Goal: Task Accomplishment & Management: Complete application form

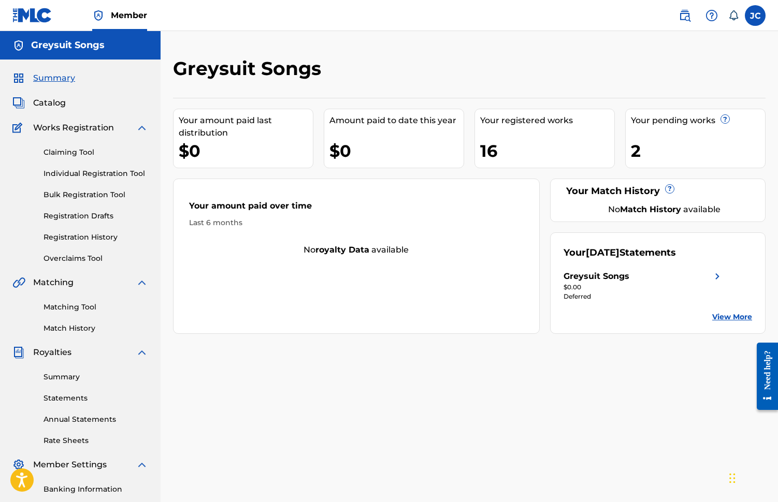
click at [78, 172] on link "Individual Registration Tool" at bounding box center [95, 173] width 105 height 11
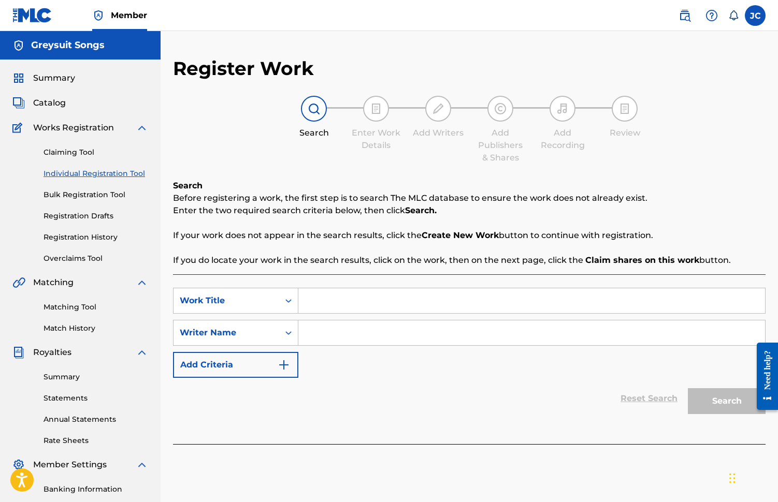
click at [326, 300] on input "Search Form" at bounding box center [531, 300] width 467 height 25
paste input "Reflections (Sleep Pattern)"
type input "Reflections (Sleep Pattern)"
click at [329, 335] on input "Search Form" at bounding box center [531, 333] width 467 height 25
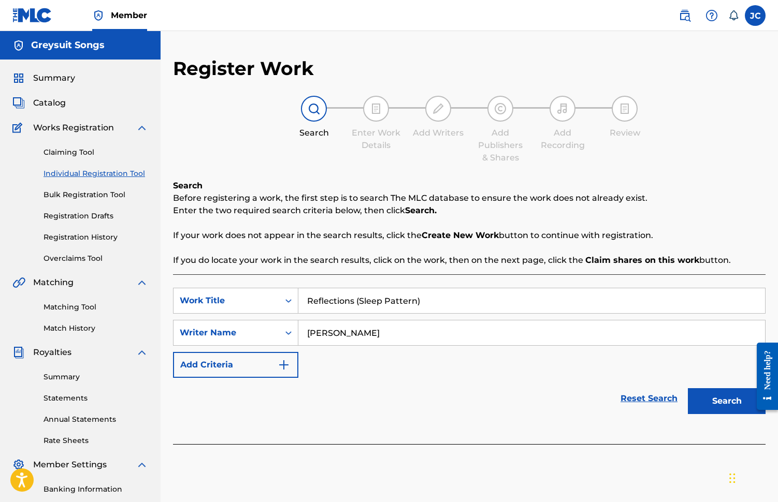
type input "[PERSON_NAME]"
click at [713, 402] on button "Search" at bounding box center [727, 401] width 78 height 26
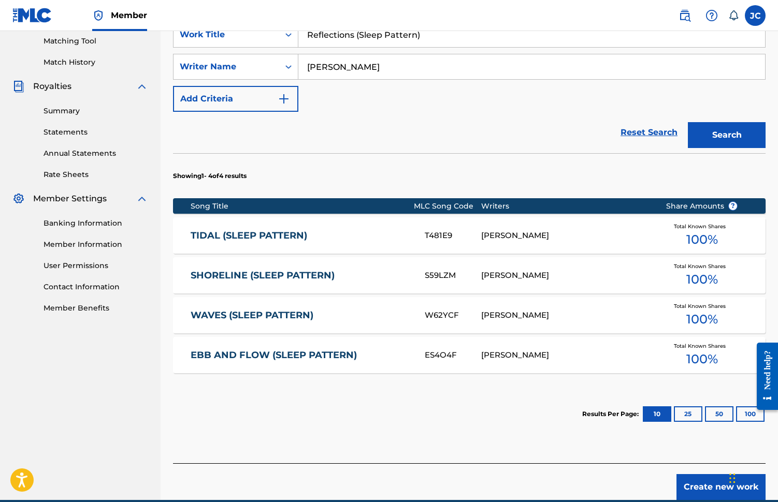
scroll to position [314, 0]
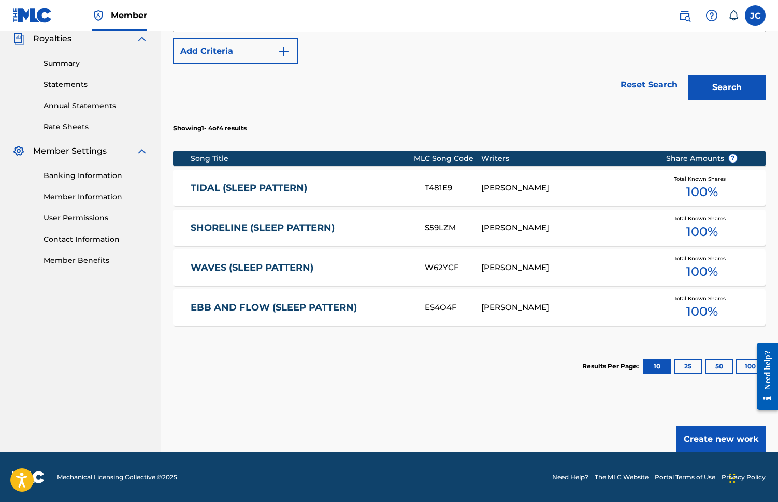
click at [708, 446] on button "Create new work" at bounding box center [720, 440] width 89 height 26
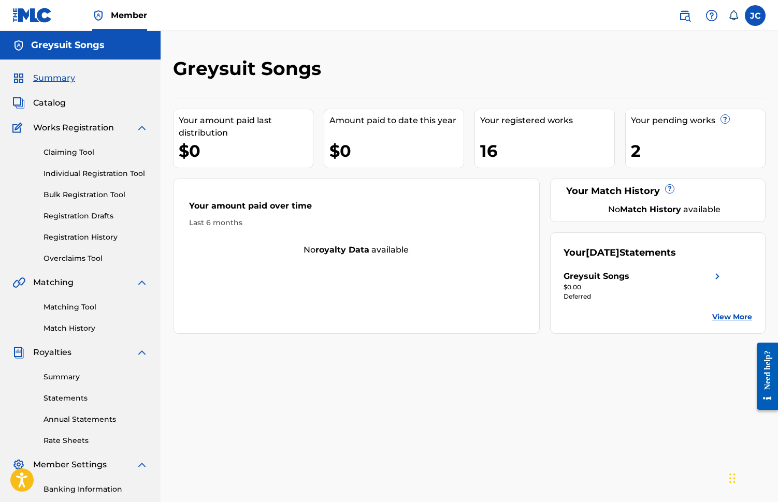
click at [80, 172] on link "Individual Registration Tool" at bounding box center [95, 173] width 105 height 11
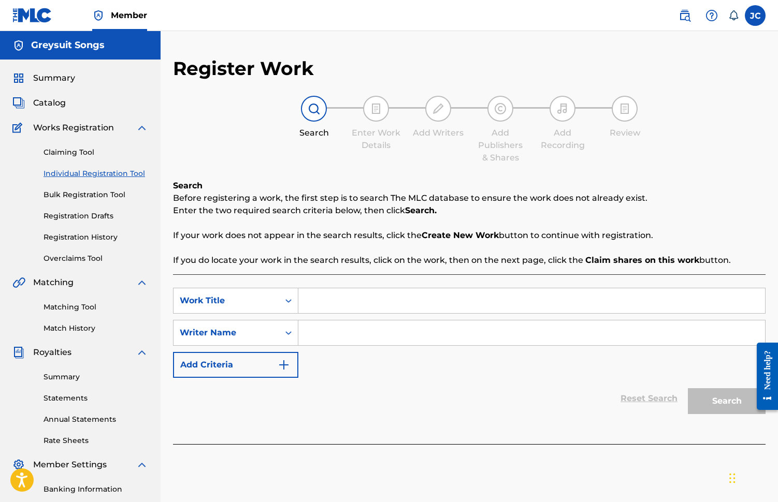
click at [329, 299] on input "Search Form" at bounding box center [531, 300] width 467 height 25
paste input "Depth (Sleep Pattern)"
type input "Depth (Sleep Pattern)"
click at [322, 333] on input "Search Form" at bounding box center [531, 333] width 467 height 25
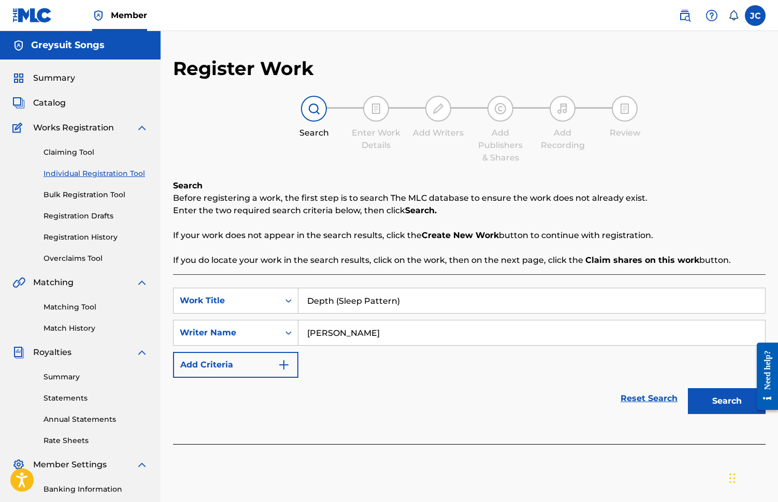
type input "[PERSON_NAME]"
click at [716, 400] on button "Search" at bounding box center [727, 401] width 78 height 26
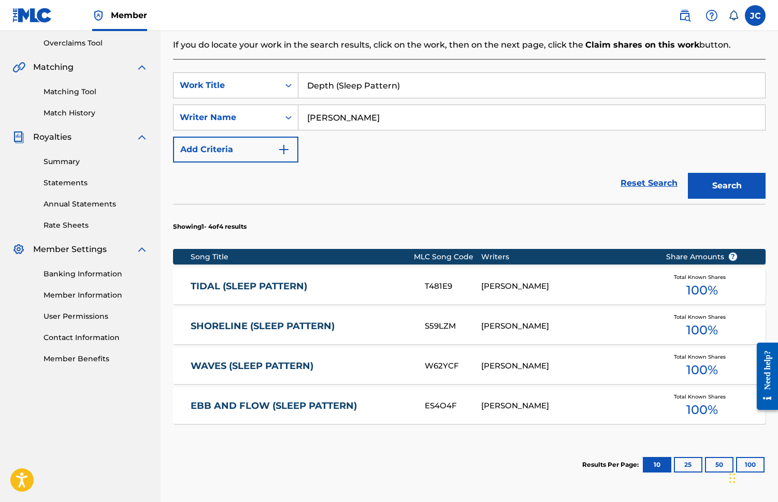
scroll to position [314, 0]
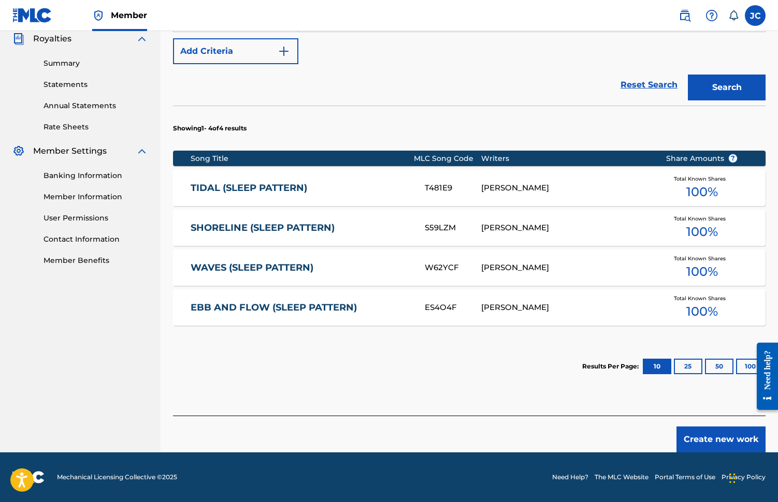
click at [706, 440] on button "Create new work" at bounding box center [720, 440] width 89 height 26
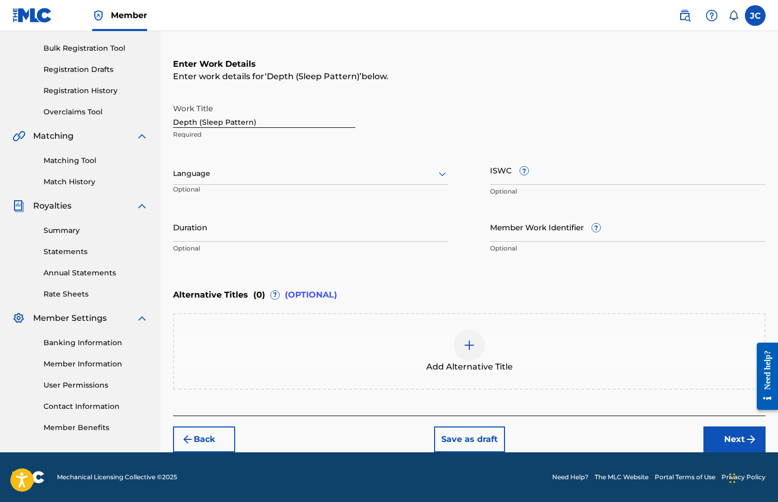
click at [437, 175] on icon at bounding box center [442, 174] width 12 height 12
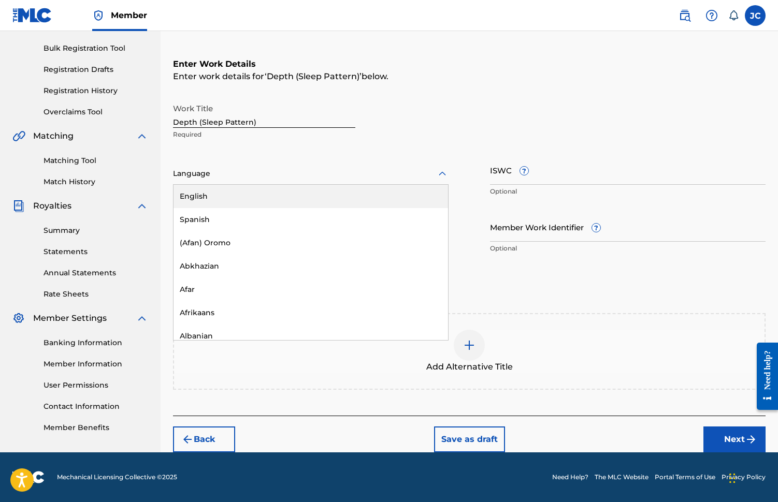
click at [284, 196] on div "English" at bounding box center [310, 196] width 274 height 23
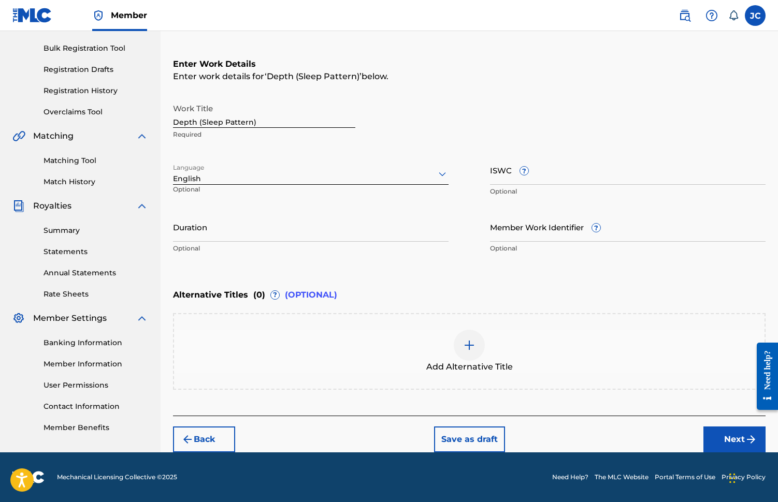
click at [497, 180] on input "ISWC ?" at bounding box center [627, 170] width 275 height 30
paste input "T3345515115"
type input "T3345515115"
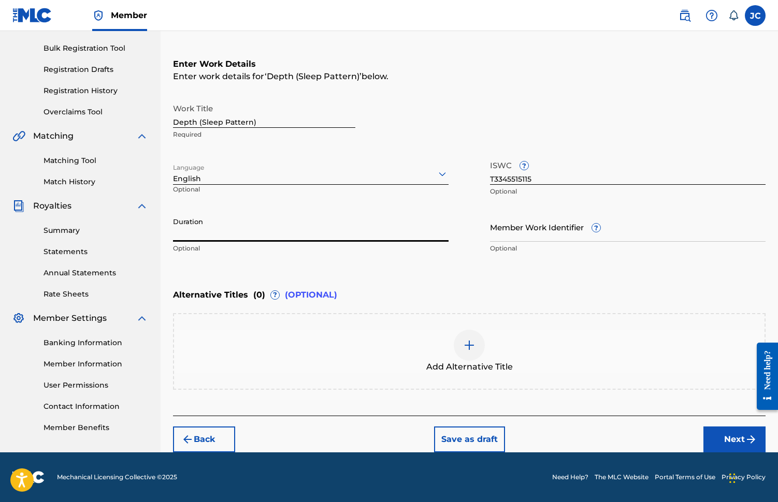
click at [236, 236] on input "Duration" at bounding box center [310, 227] width 275 height 30
type input "07:09"
click at [510, 277] on div "Enter Work Details Enter work details for ‘ Depth (Sleep Pattern) ’ below. Work…" at bounding box center [469, 158] width 592 height 251
click at [725, 443] on button "Next" at bounding box center [734, 440] width 62 height 26
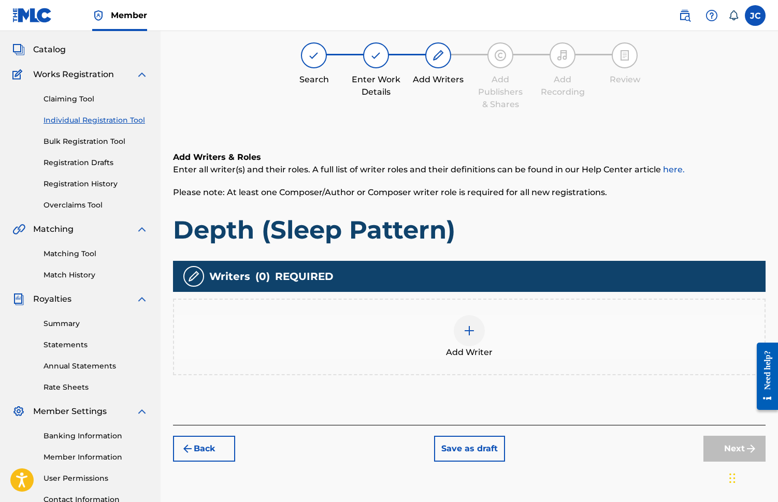
scroll to position [47, 0]
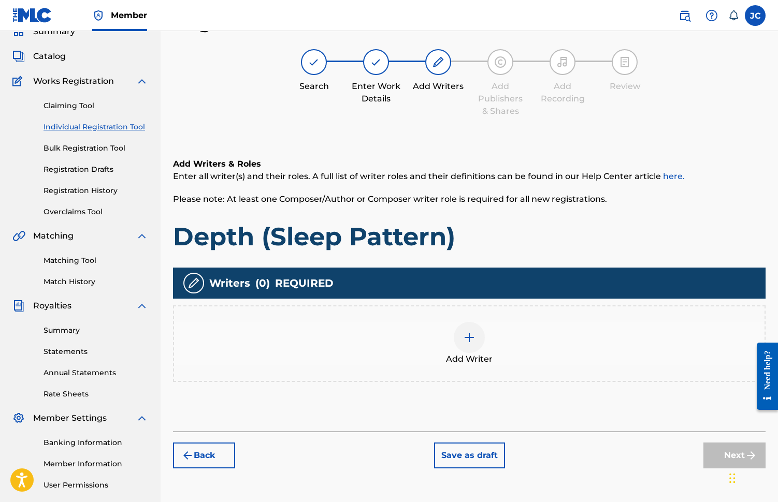
click at [468, 343] on img at bounding box center [469, 337] width 12 height 12
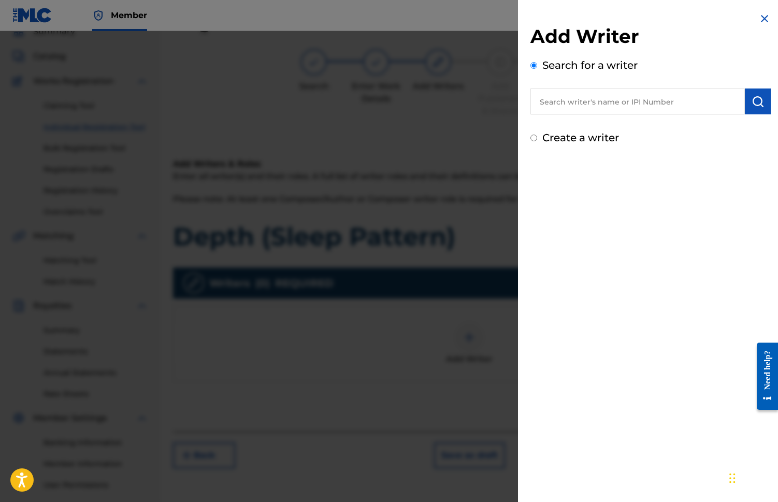
click at [566, 99] on input "text" at bounding box center [637, 102] width 214 height 26
type input "[PERSON_NAME]"
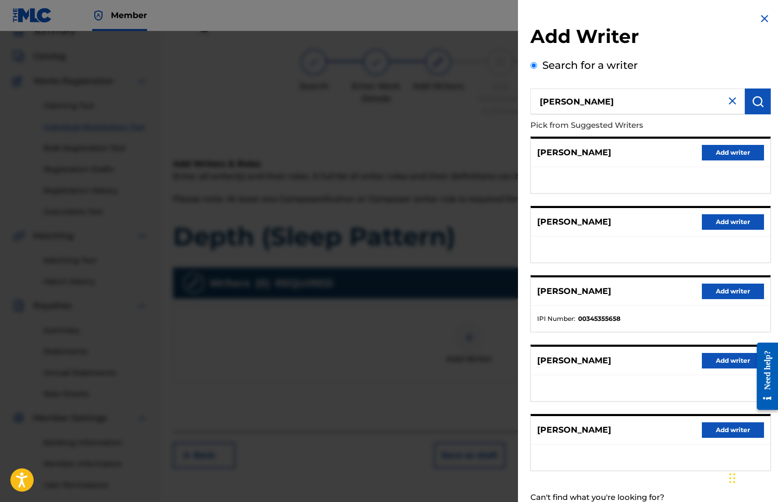
click at [711, 293] on button "Add writer" at bounding box center [733, 292] width 62 height 16
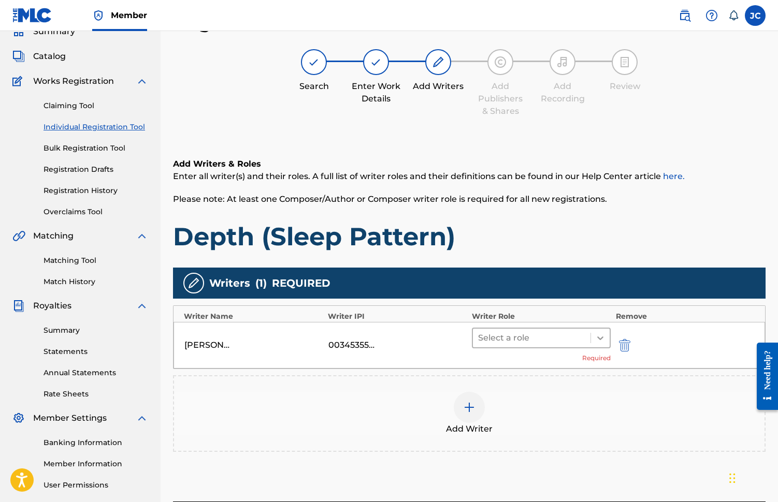
click at [598, 341] on icon at bounding box center [600, 338] width 10 height 10
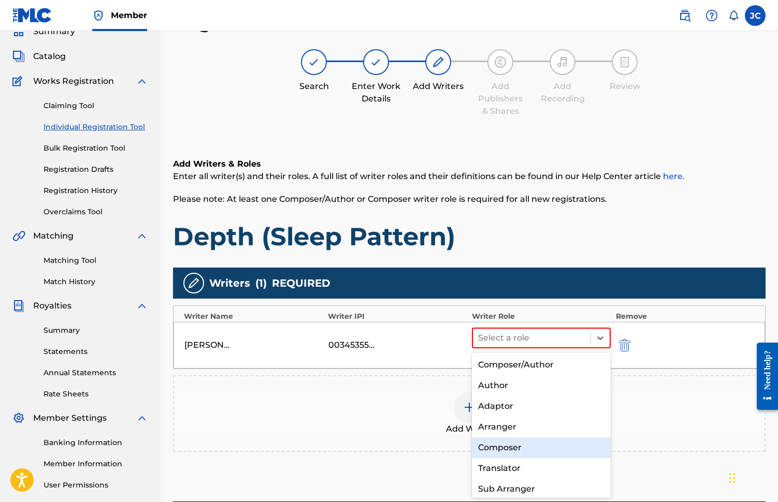
click at [507, 447] on div "Composer" at bounding box center [541, 448] width 139 height 21
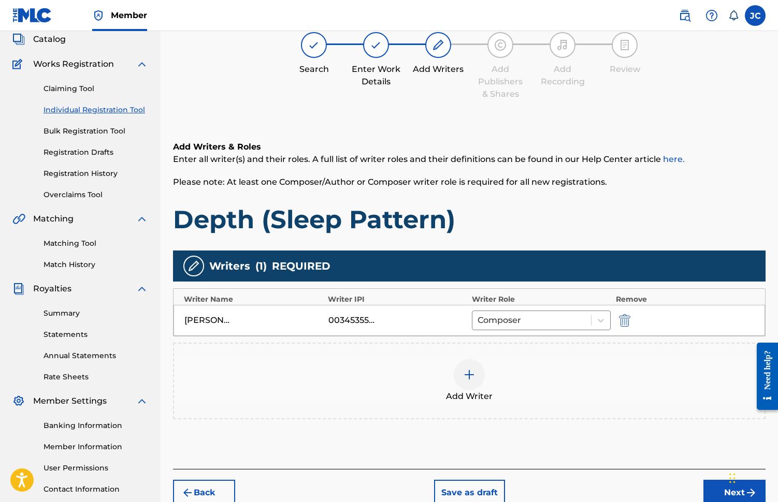
scroll to position [140, 0]
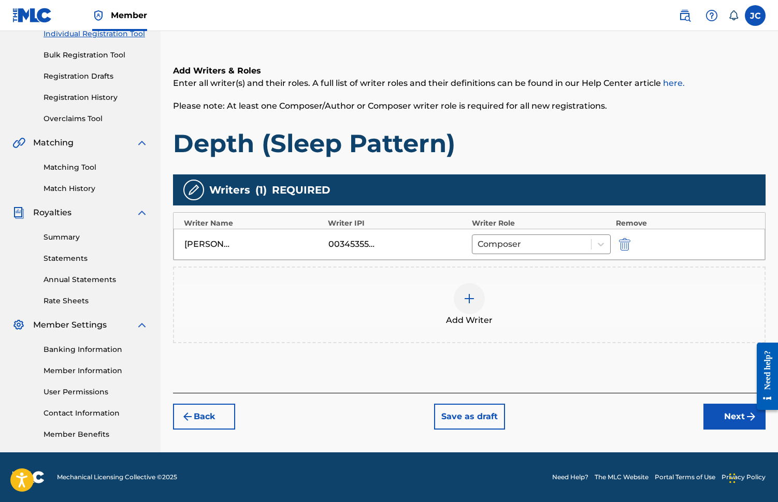
click at [723, 416] on button "Next" at bounding box center [734, 417] width 62 height 26
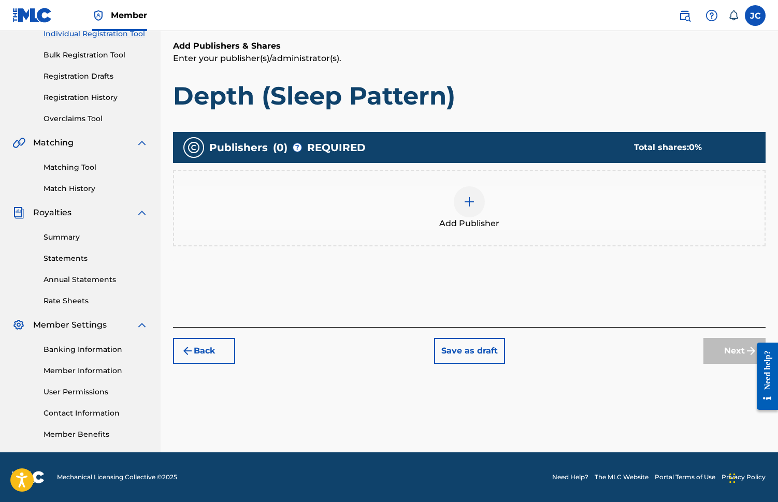
scroll to position [47, 0]
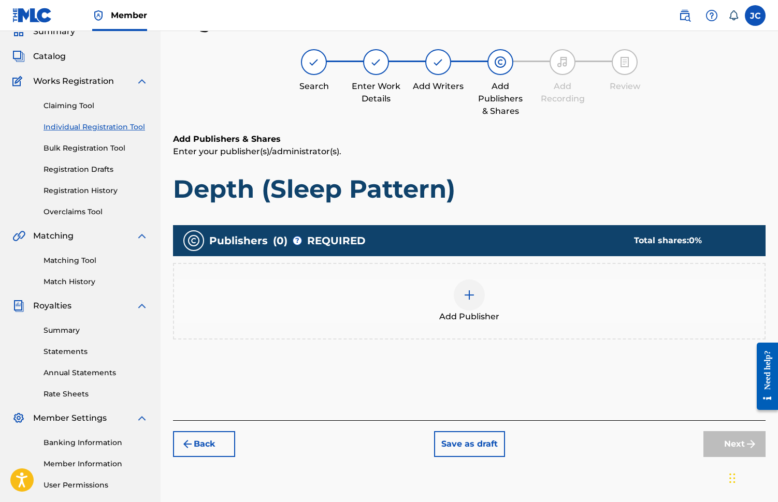
click at [483, 303] on div "Add Publisher" at bounding box center [469, 301] width 590 height 43
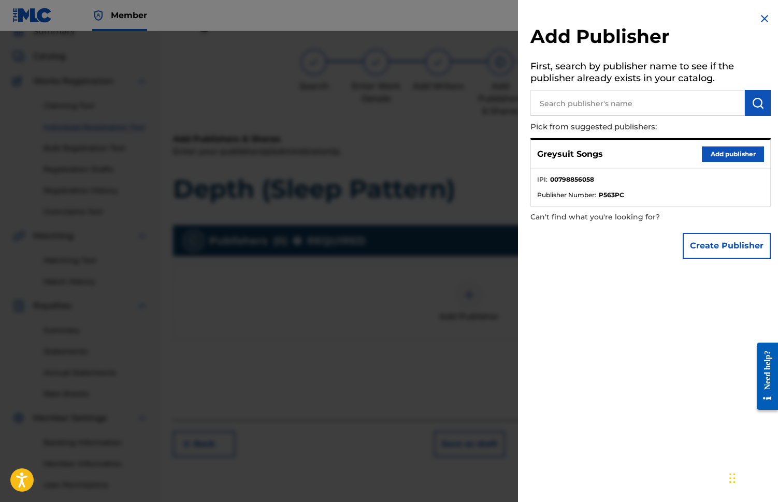
click at [715, 158] on button "Add publisher" at bounding box center [733, 155] width 62 height 16
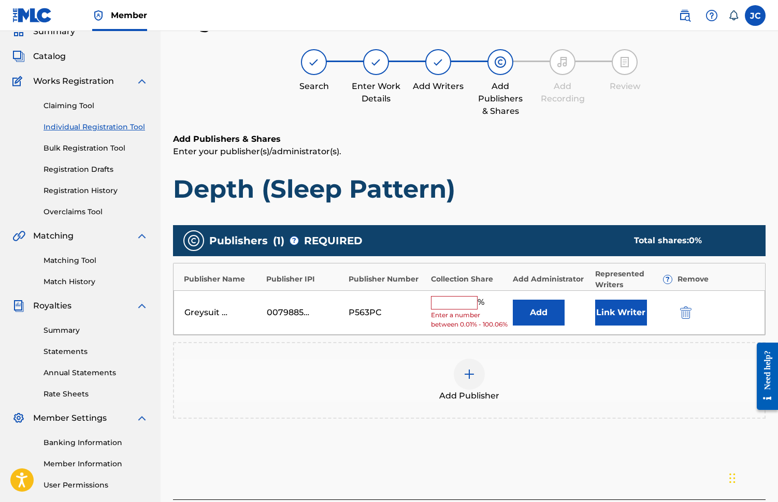
click at [435, 301] on input "text" at bounding box center [454, 302] width 47 height 13
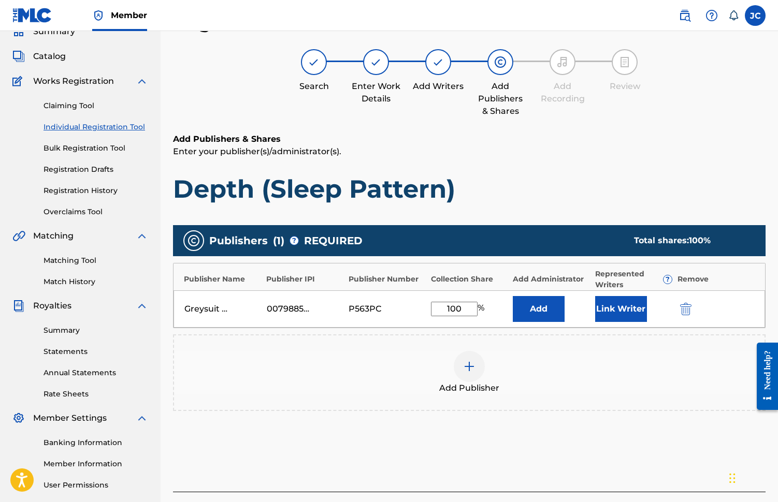
type input "100"
click at [609, 310] on button "Link Writer" at bounding box center [621, 309] width 52 height 26
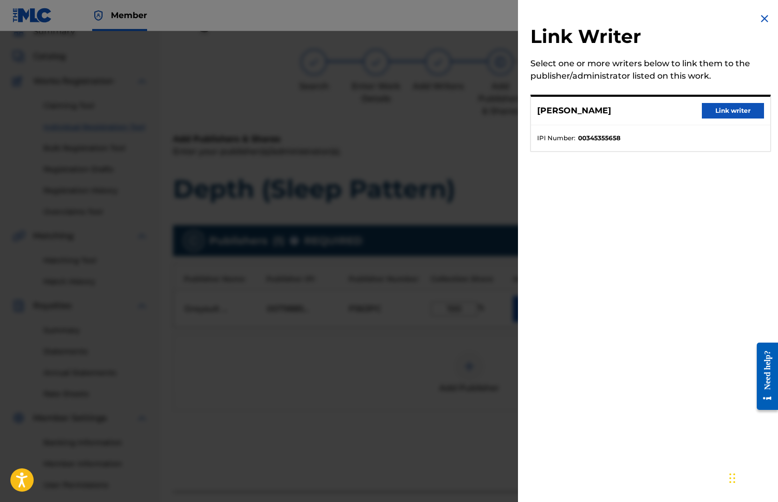
click at [714, 111] on button "Link writer" at bounding box center [733, 111] width 62 height 16
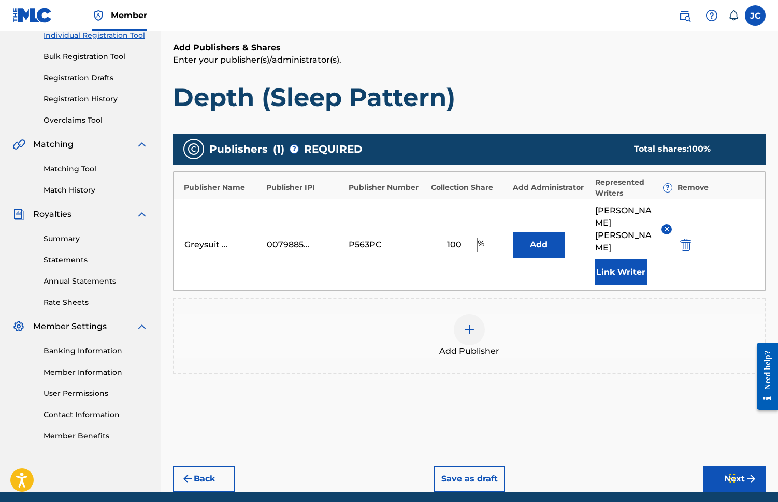
scroll to position [165, 0]
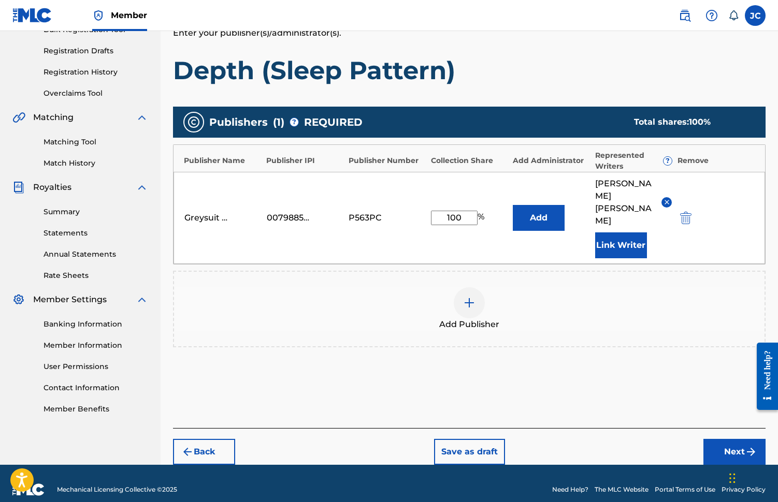
click at [727, 442] on button "Next" at bounding box center [734, 452] width 62 height 26
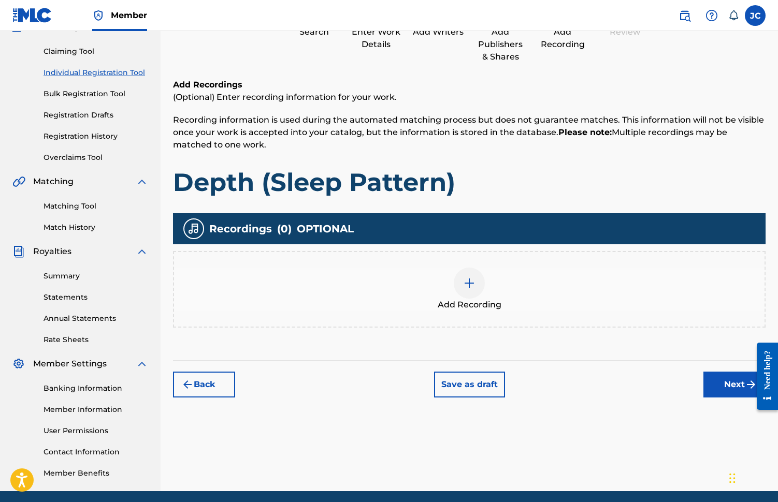
scroll to position [47, 0]
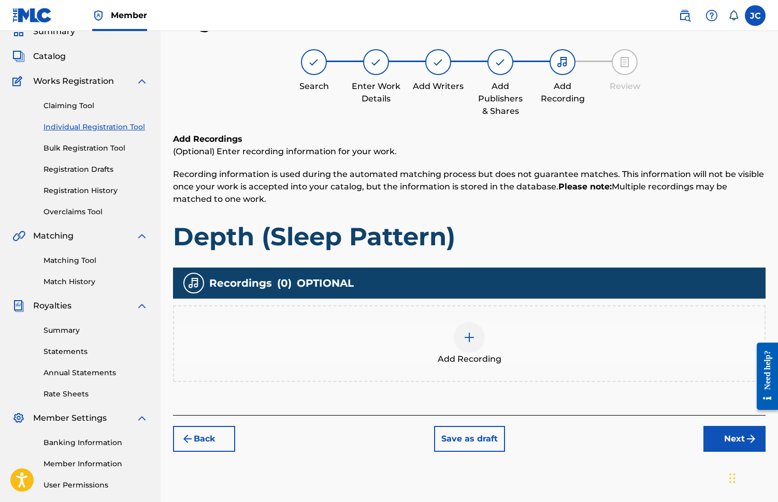
click at [466, 337] on img at bounding box center [469, 337] width 12 height 12
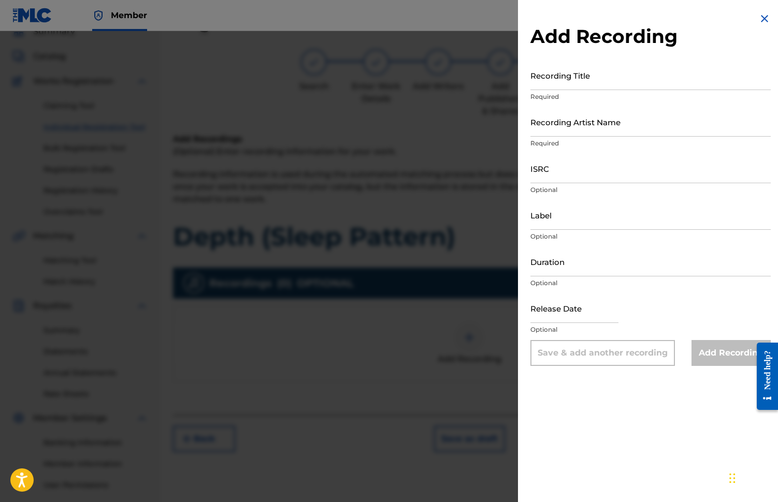
click at [551, 86] on input "Recording Title" at bounding box center [650, 76] width 240 height 30
click at [544, 83] on input "Recording Title" at bounding box center [650, 76] width 240 height 30
paste input "Depth (Sleep Pattern)"
type input "Depth (Sleep Pattern)"
click at [546, 135] on input "Recording Artist Name" at bounding box center [650, 122] width 240 height 30
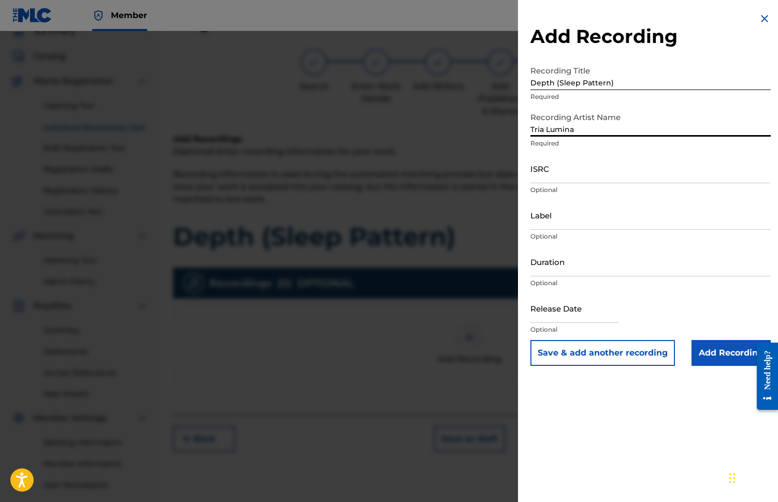
type input "Tria Lumina"
click at [536, 177] on input "ISRC" at bounding box center [650, 169] width 240 height 30
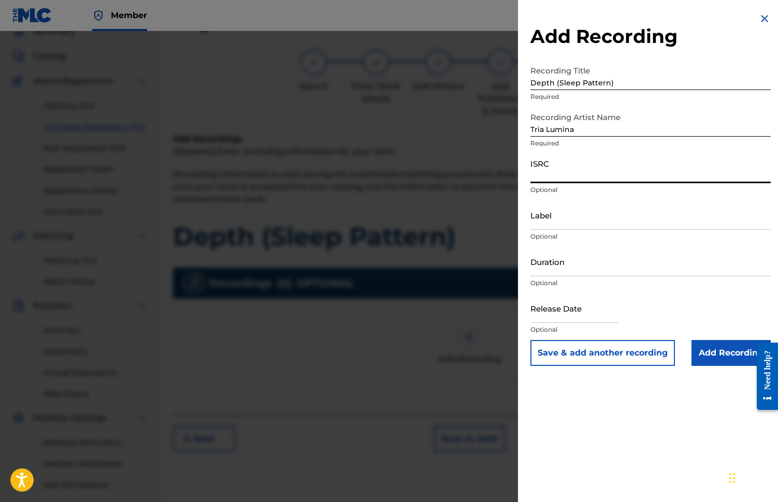
paste input "TCAJZ2550926"
type input "TCAJZ2550926"
click at [542, 223] on input "Label" at bounding box center [650, 215] width 240 height 30
type input "Greysuit Records"
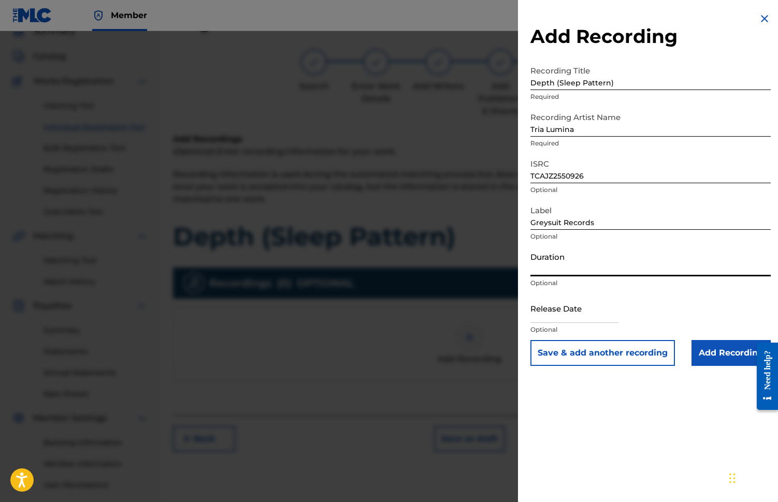
click at [538, 267] on input "Duration" at bounding box center [650, 262] width 240 height 30
type input "07:09"
select select "7"
select select "2025"
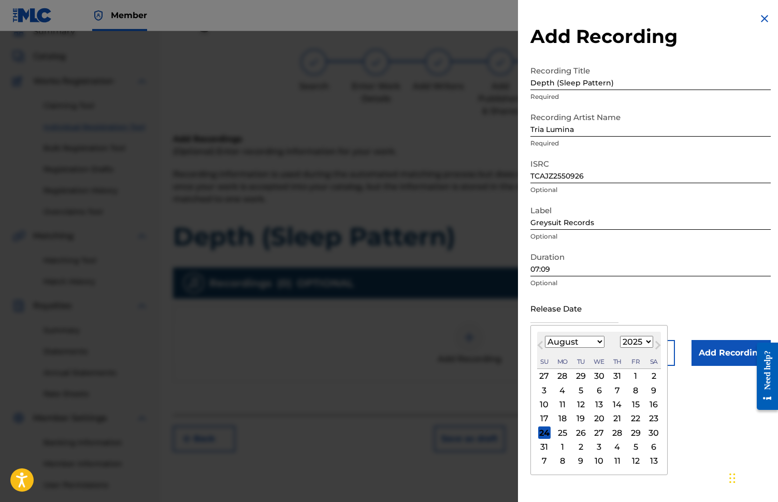
click at [541, 318] on input "text" at bounding box center [574, 309] width 88 height 30
click at [657, 344] on span "Next Month" at bounding box center [657, 347] width 0 height 16
select select "10"
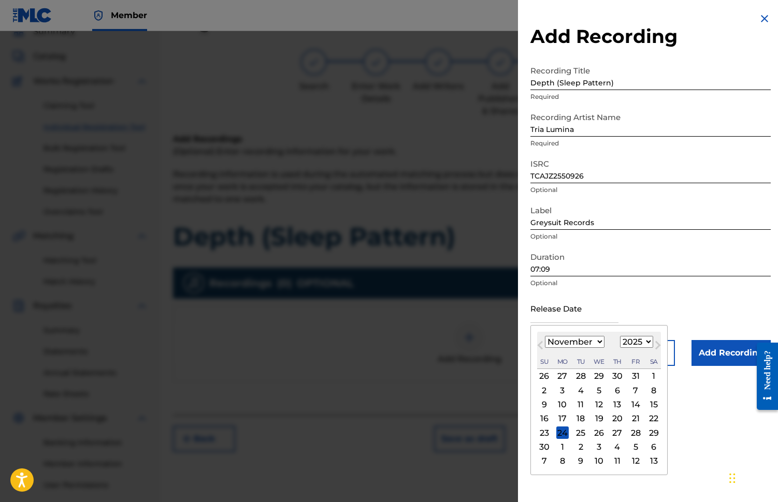
click at [634, 408] on div "14" at bounding box center [635, 405] width 12 height 12
type input "[DATE]"
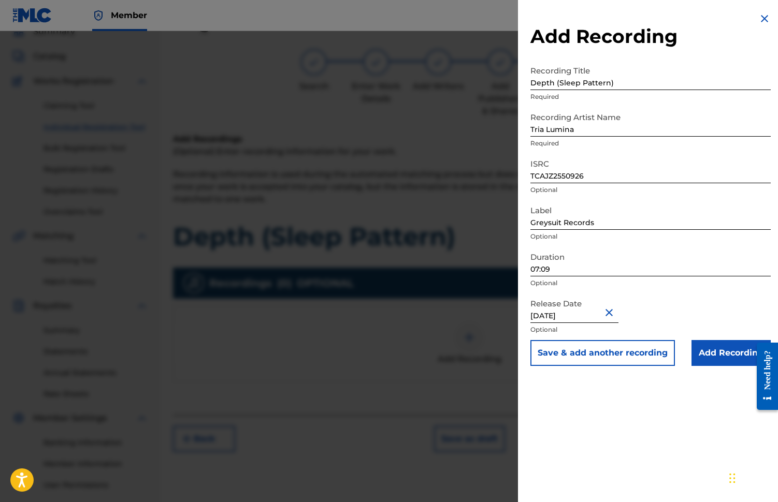
select select "10"
select select "2025"
click at [713, 355] on input "Add Recording" at bounding box center [730, 353] width 79 height 26
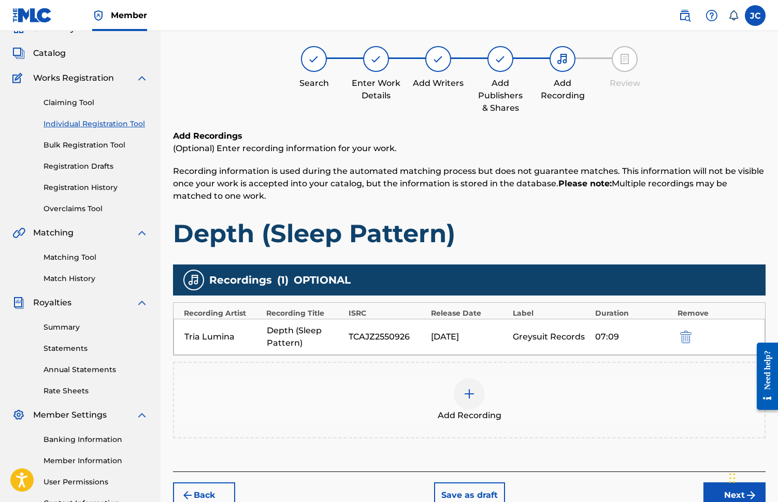
scroll to position [140, 0]
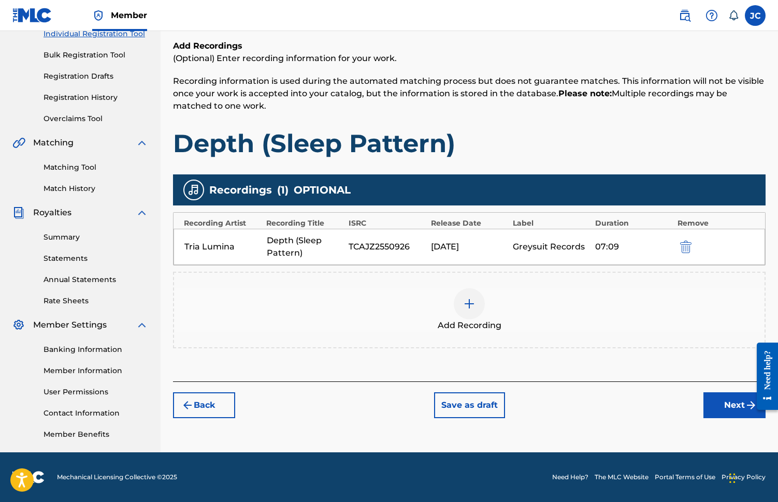
click at [728, 409] on button "Next" at bounding box center [734, 405] width 62 height 26
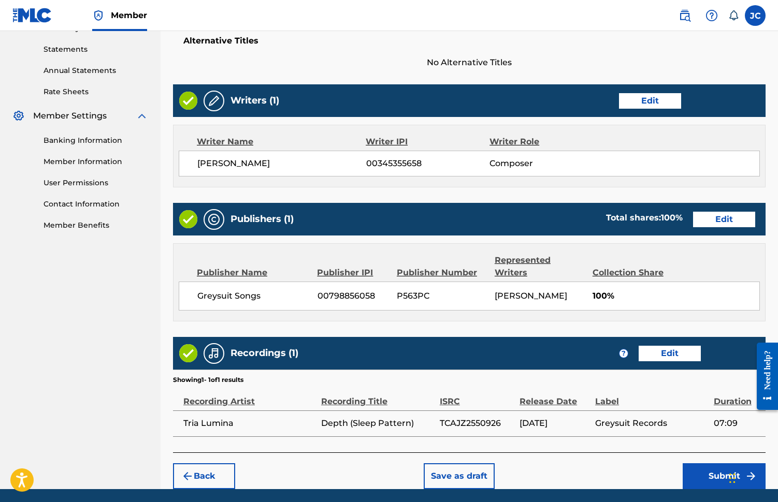
scroll to position [386, 0]
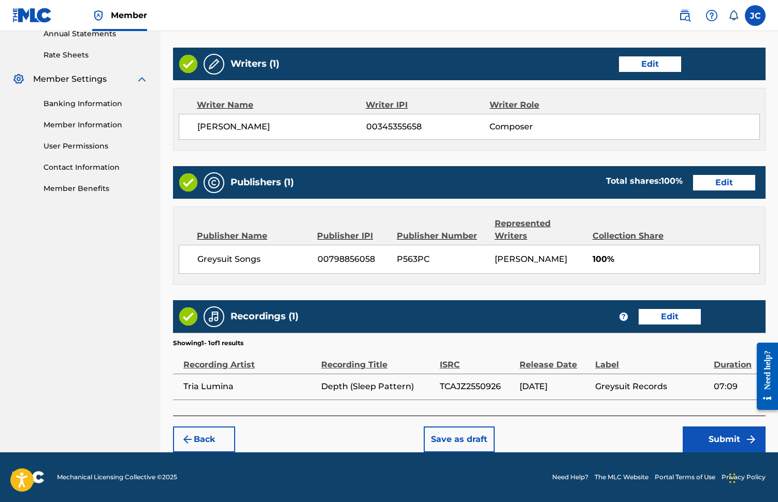
click at [712, 440] on button "Submit" at bounding box center [723, 440] width 83 height 26
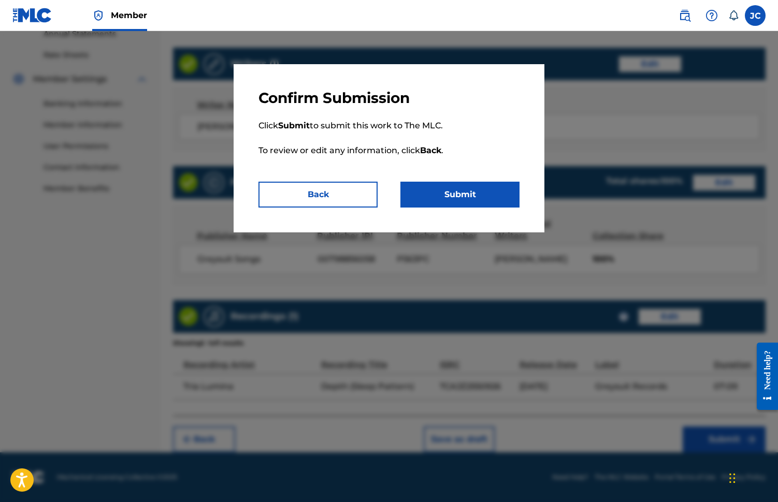
click at [443, 192] on button "Submit" at bounding box center [459, 195] width 119 height 26
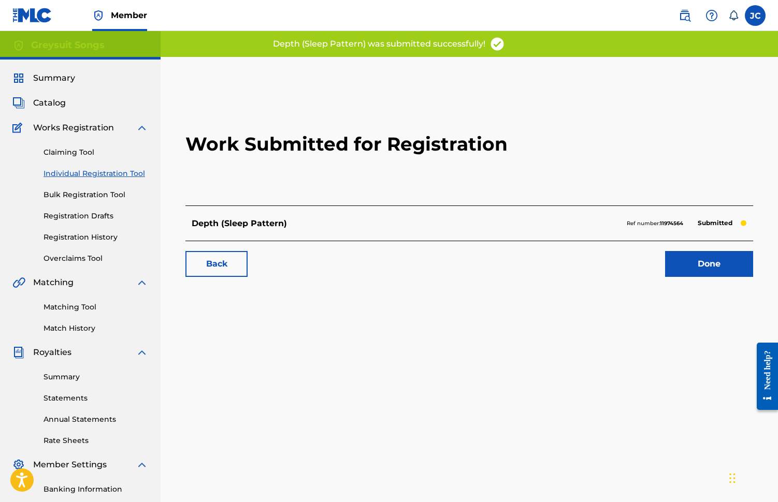
click at [701, 272] on link "Done" at bounding box center [709, 264] width 88 height 26
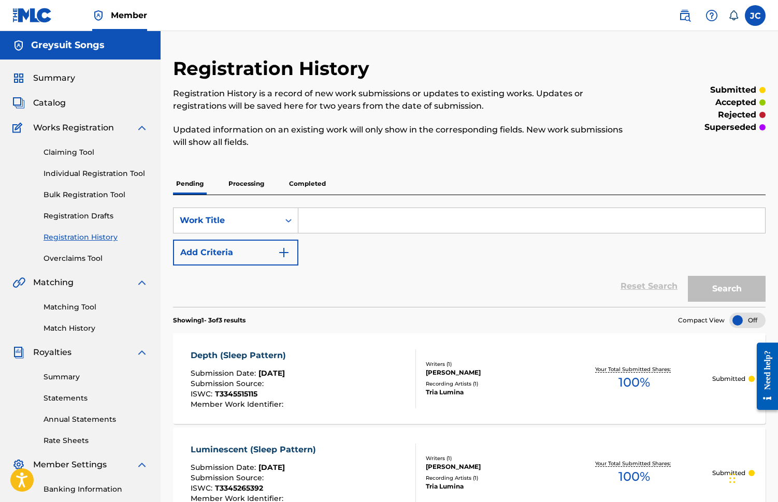
click at [72, 170] on link "Individual Registration Tool" at bounding box center [95, 173] width 105 height 11
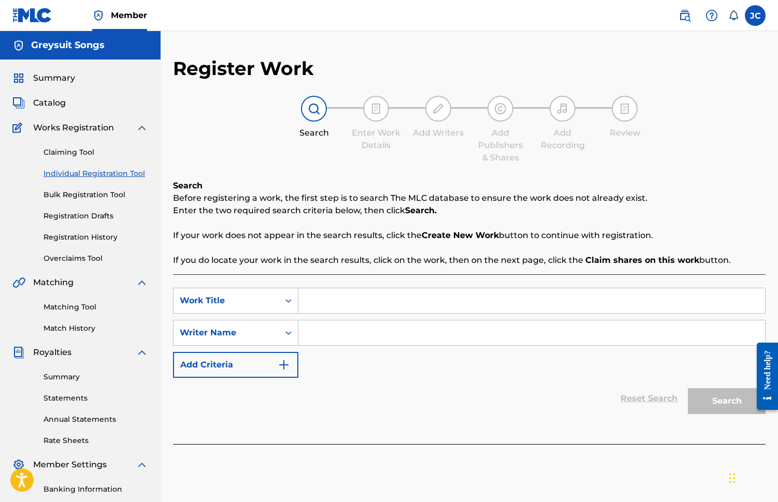
click at [323, 301] on input "Search Form" at bounding box center [531, 300] width 467 height 25
paste input "Surf Du Soir (Sleep Pattern)"
type input "Surf Du Soir (Sleep Pattern)"
click at [322, 333] on input "Search Form" at bounding box center [531, 333] width 467 height 25
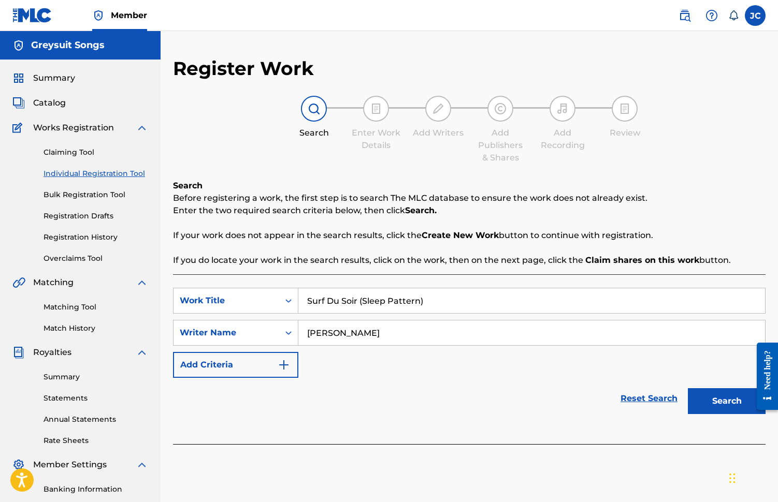
type input "[PERSON_NAME]"
click at [723, 404] on button "Search" at bounding box center [727, 401] width 78 height 26
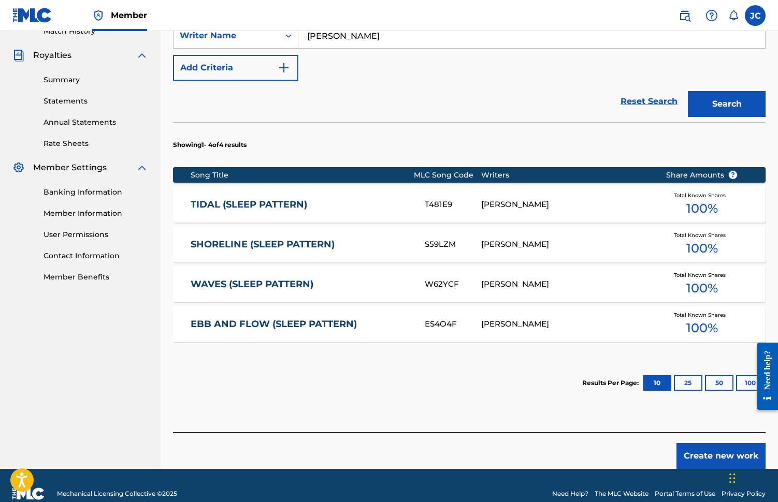
scroll to position [314, 0]
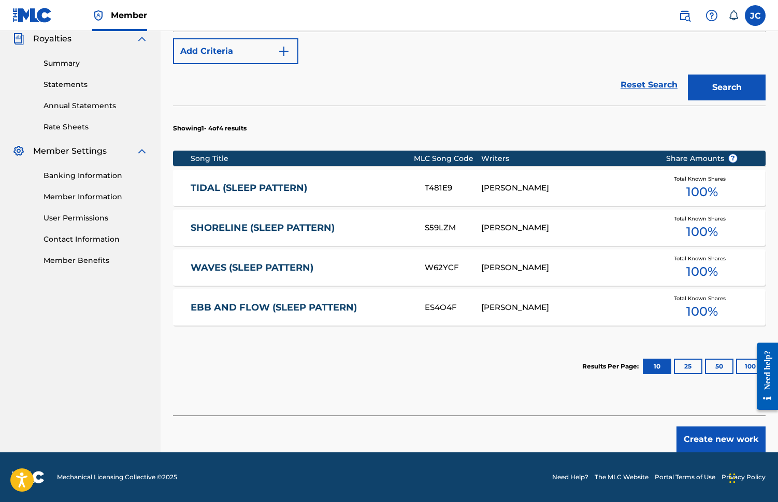
click at [708, 439] on button "Create new work" at bounding box center [720, 440] width 89 height 26
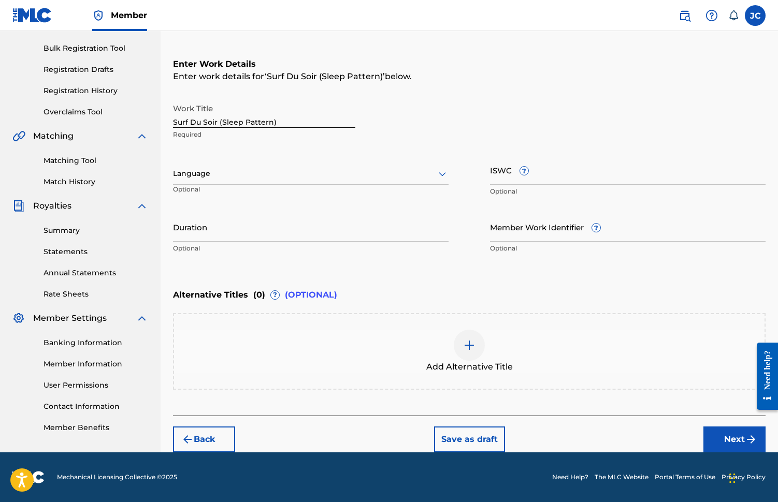
scroll to position [147, 0]
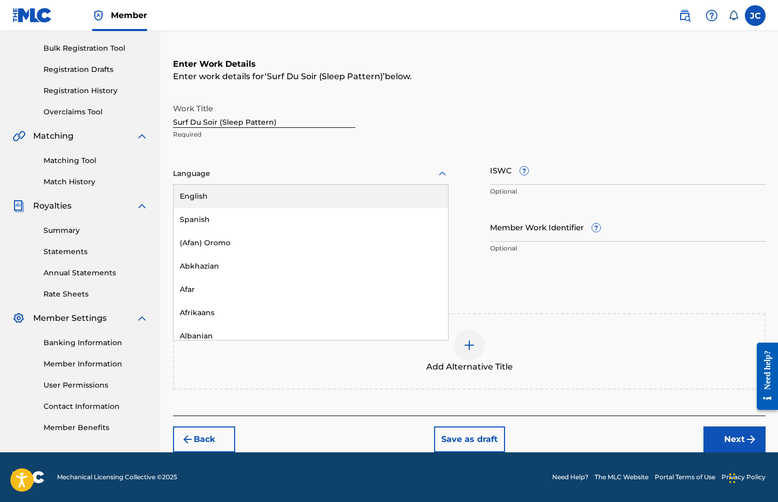
click at [443, 175] on icon at bounding box center [442, 174] width 12 height 12
click at [557, 163] on input "ISWC ?" at bounding box center [627, 170] width 275 height 30
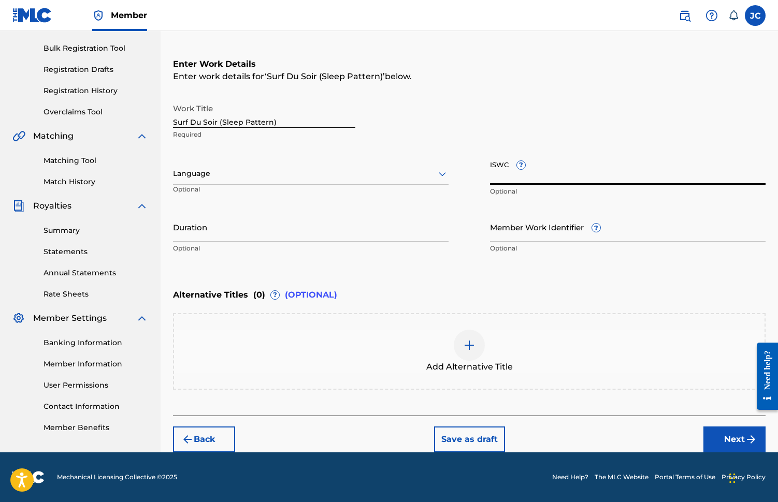
click at [511, 175] on input "ISWC ?" at bounding box center [627, 170] width 275 height 30
paste input "T3345514225"
type input "T3345514225"
click at [317, 236] on input "Duration" at bounding box center [310, 227] width 275 height 30
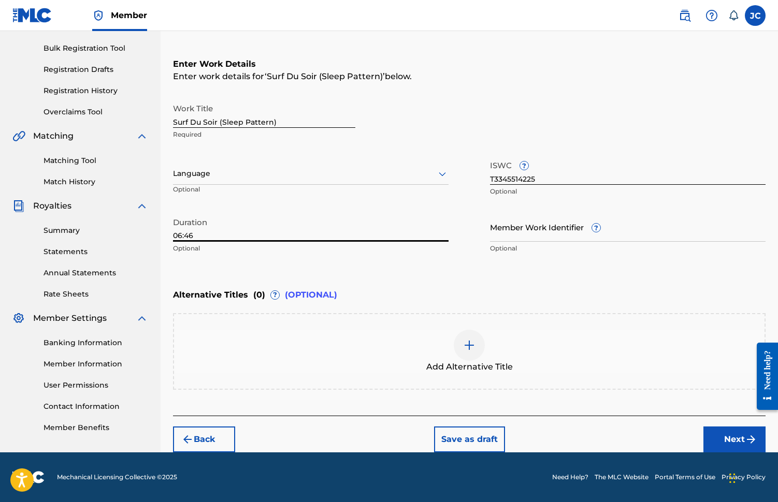
type input "06:46"
click at [727, 441] on button "Next" at bounding box center [734, 440] width 62 height 26
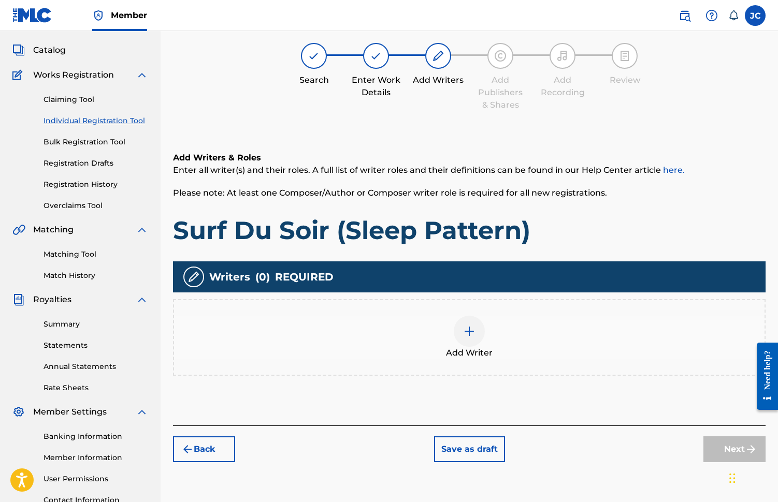
scroll to position [47, 0]
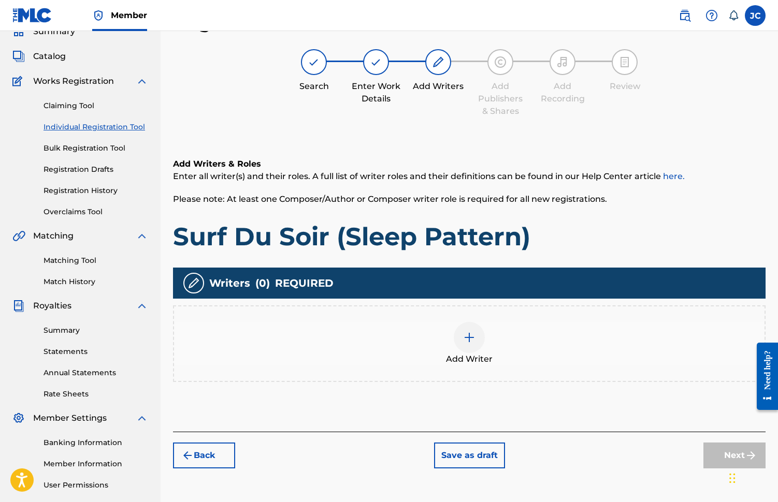
click at [467, 336] on img at bounding box center [469, 337] width 12 height 12
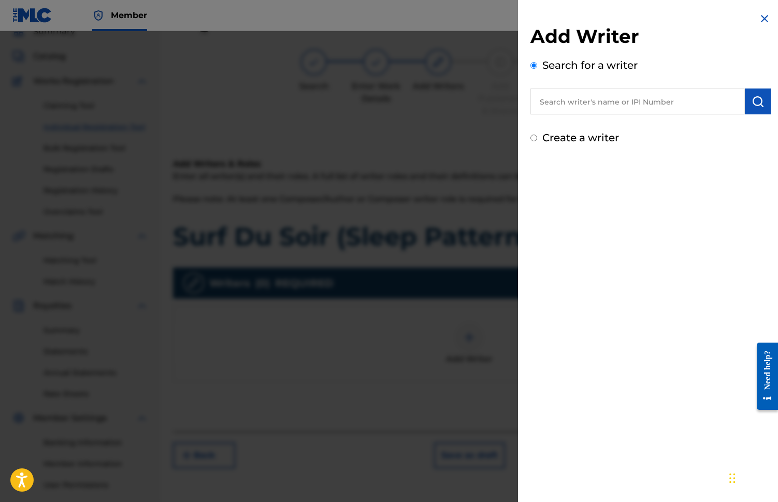
click at [555, 107] on input "text" at bounding box center [637, 102] width 214 height 26
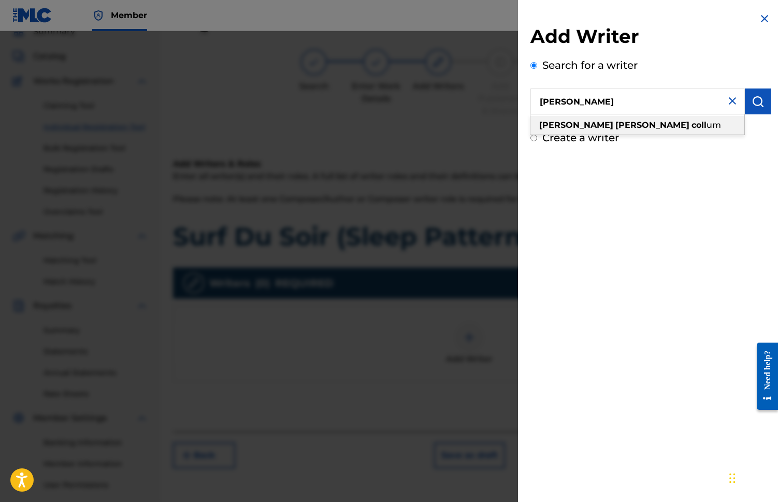
click at [615, 125] on strong "[PERSON_NAME]" at bounding box center [652, 125] width 74 height 10
type input "[PERSON_NAME]"
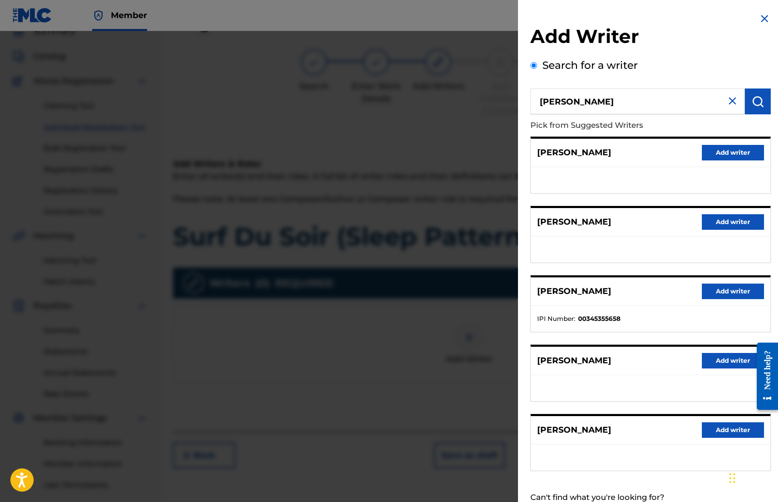
click at [718, 295] on button "Add writer" at bounding box center [733, 292] width 62 height 16
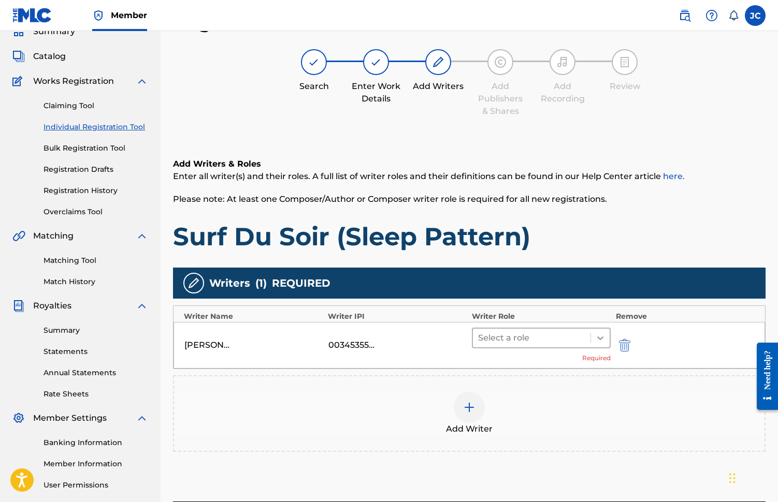
click at [598, 338] on icon at bounding box center [600, 338] width 10 height 10
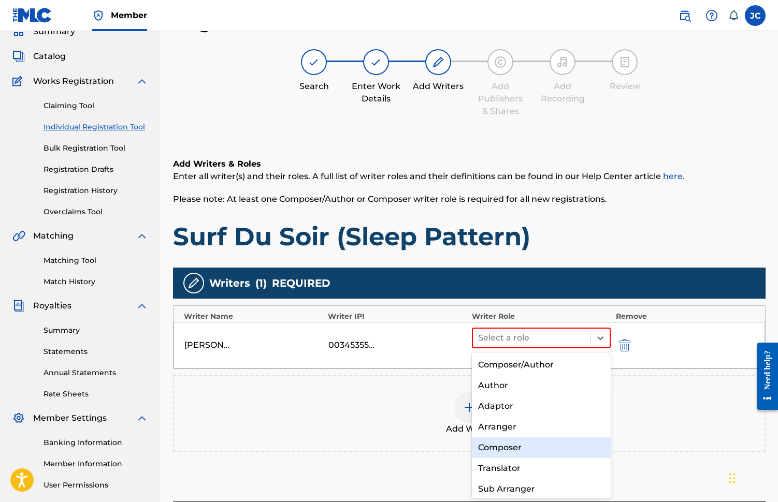
click at [501, 449] on div "Composer" at bounding box center [541, 448] width 139 height 21
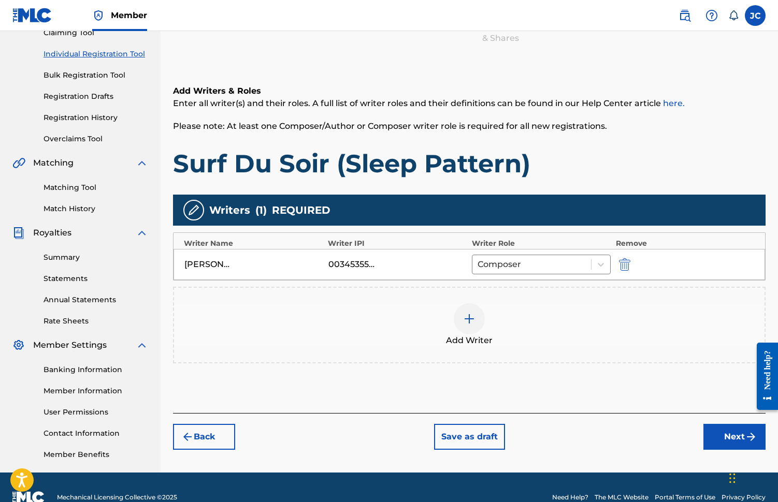
scroll to position [140, 0]
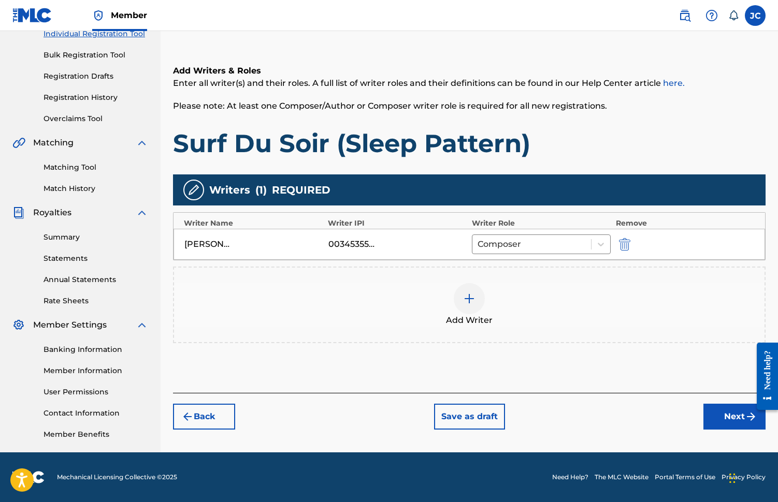
click at [719, 419] on button "Next" at bounding box center [734, 417] width 62 height 26
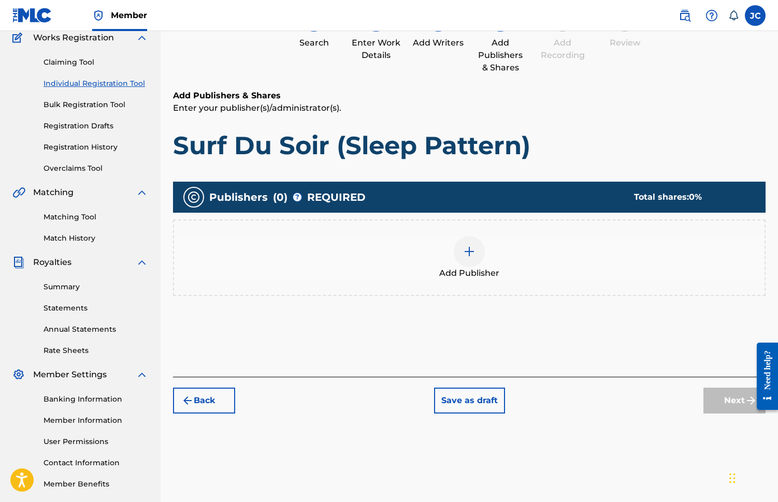
scroll to position [47, 0]
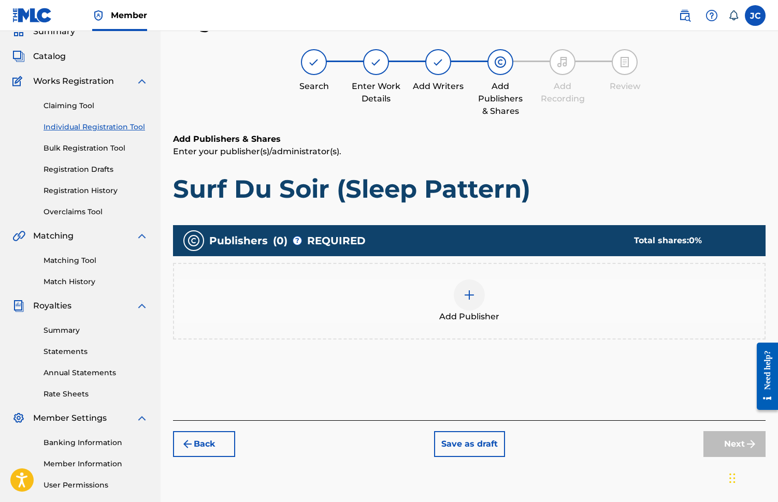
click at [467, 300] on img at bounding box center [469, 295] width 12 height 12
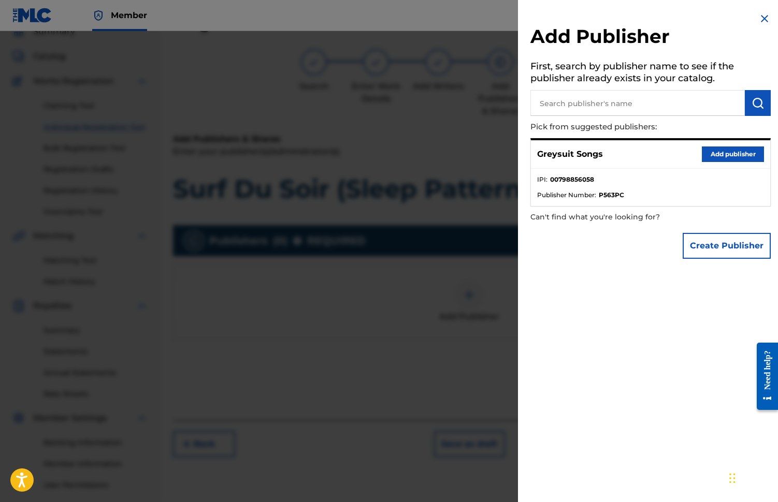
click at [728, 157] on button "Add publisher" at bounding box center [733, 155] width 62 height 16
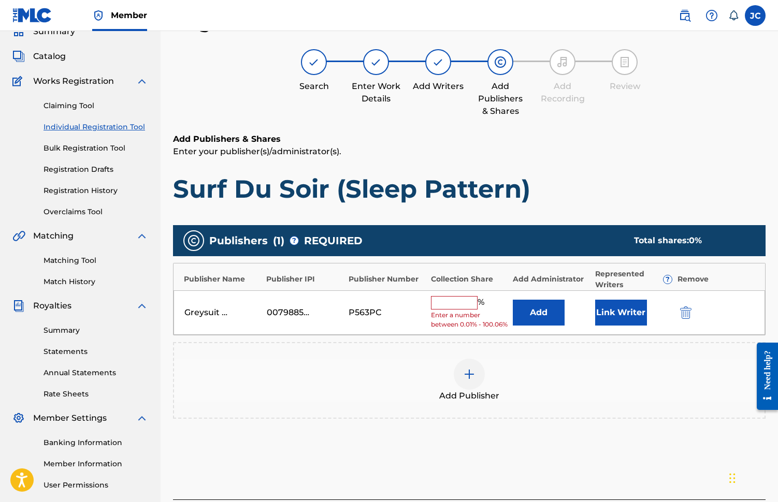
click at [439, 300] on input "text" at bounding box center [454, 302] width 47 height 13
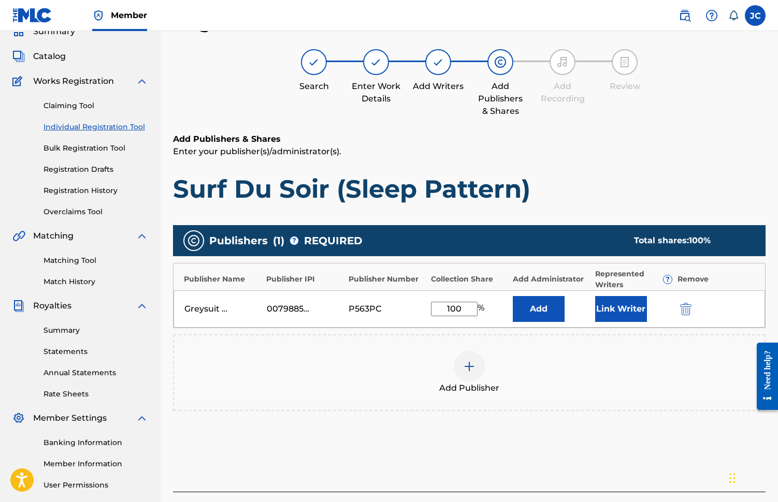
type input "100"
click at [613, 308] on button "Link Writer" at bounding box center [621, 309] width 52 height 26
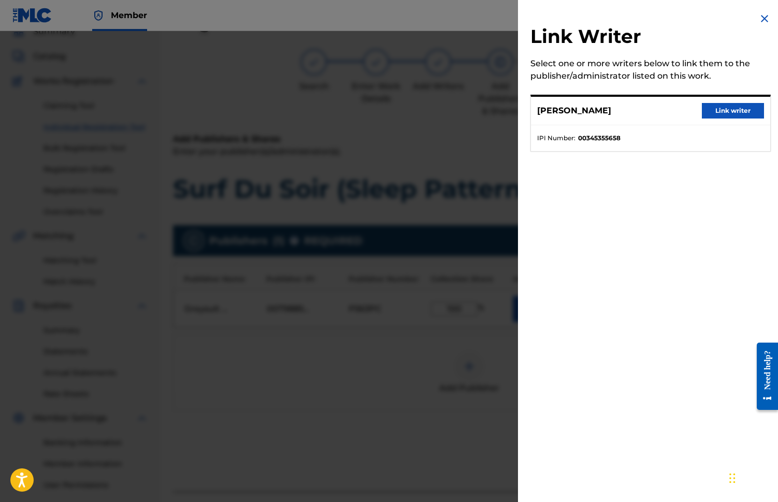
click at [711, 112] on button "Link writer" at bounding box center [733, 111] width 62 height 16
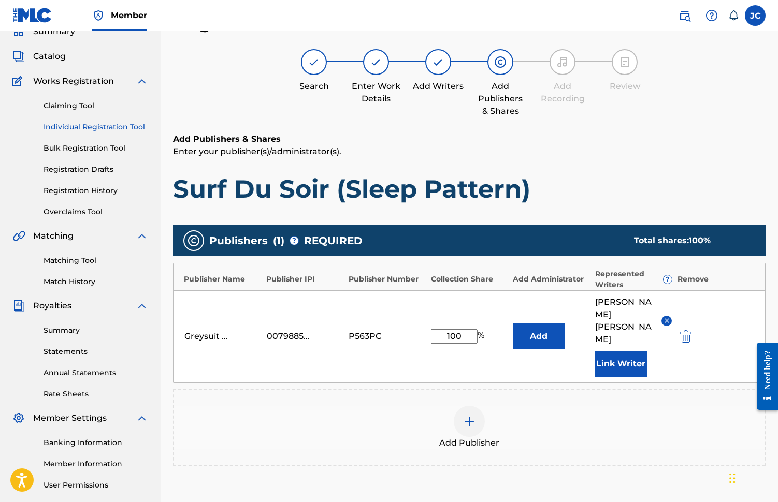
scroll to position [165, 0]
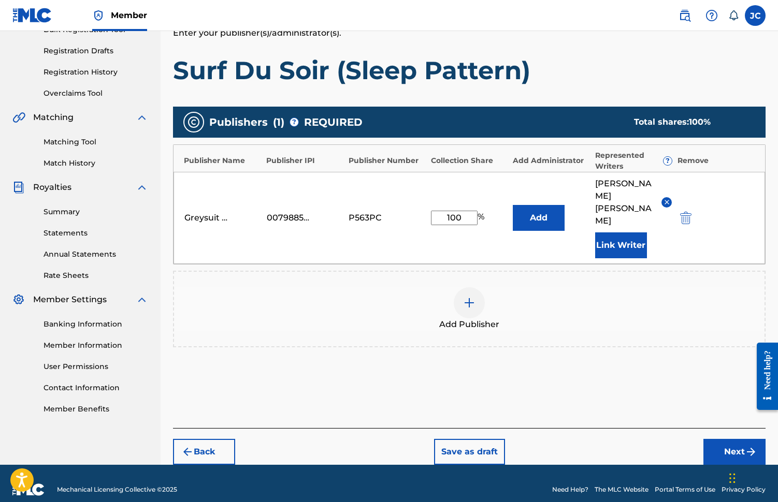
click at [724, 441] on button "Next" at bounding box center [734, 452] width 62 height 26
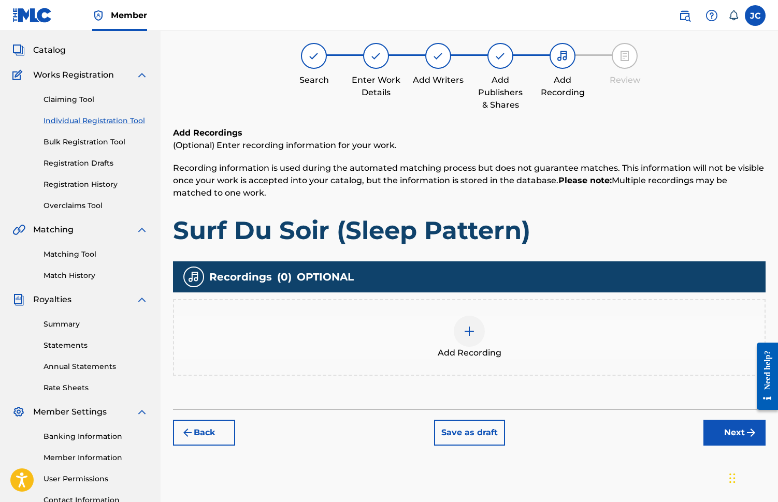
scroll to position [47, 0]
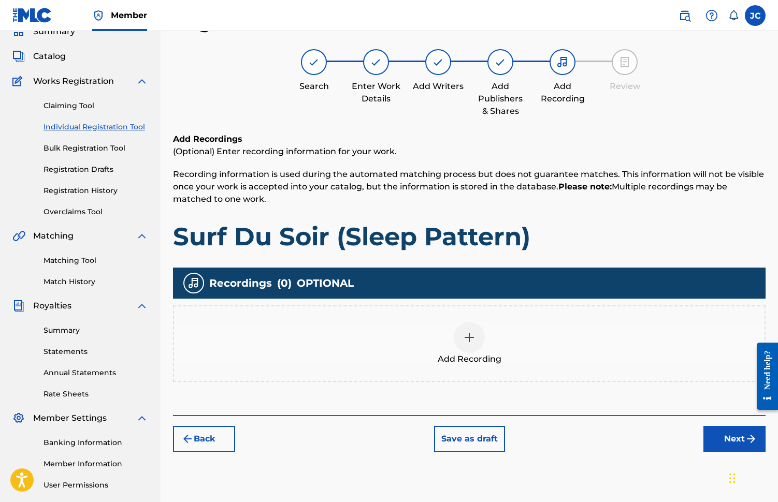
click at [469, 342] on img at bounding box center [469, 337] width 12 height 12
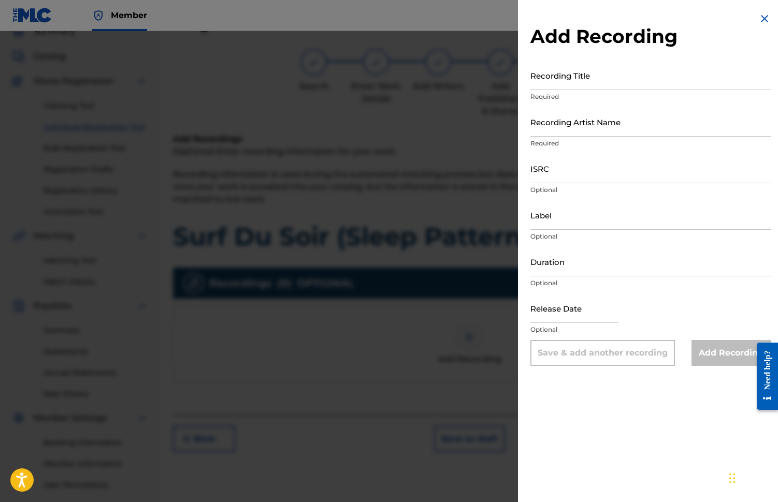
click at [541, 176] on input "ISRC" at bounding box center [650, 169] width 240 height 30
click at [537, 173] on input "ISRC" at bounding box center [650, 169] width 240 height 30
paste input "TCAKA2551006"
type input "TCAKA2551006"
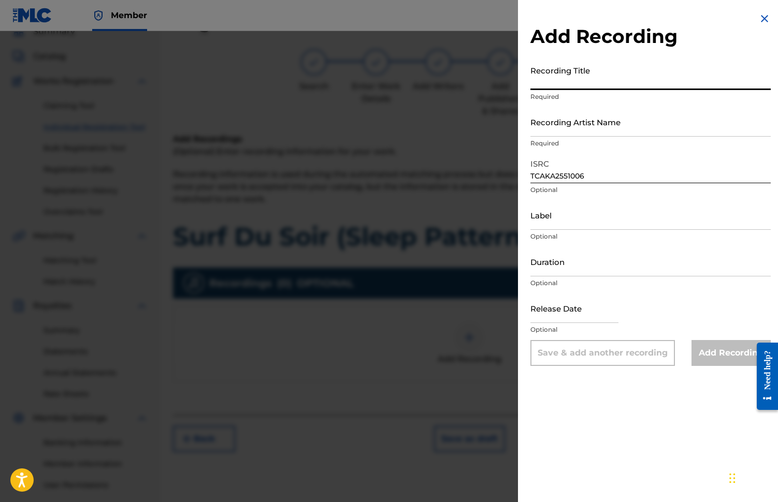
click at [541, 86] on input "Recording Title" at bounding box center [650, 76] width 240 height 30
paste input "Surf Du Soir (Sleep Pattern)"
type input "Surf Du Soir (Sleep Pattern)"
click at [542, 133] on input "Recording Artist Name" at bounding box center [650, 122] width 240 height 30
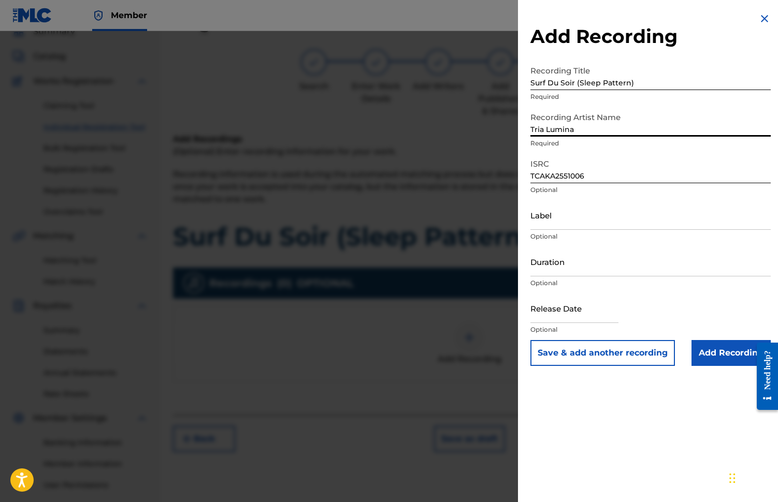
type input "Tria Lumina"
click at [540, 226] on input "Label" at bounding box center [650, 215] width 240 height 30
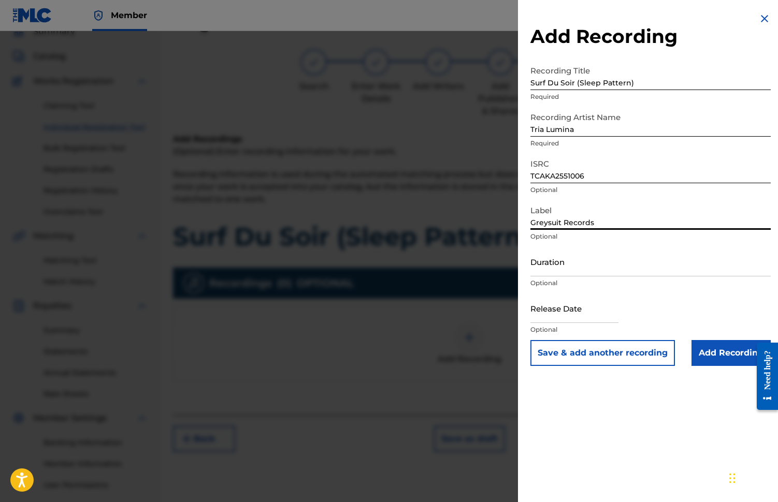
type input "Greysuit Records"
click at [544, 272] on input "Duration" at bounding box center [650, 262] width 240 height 30
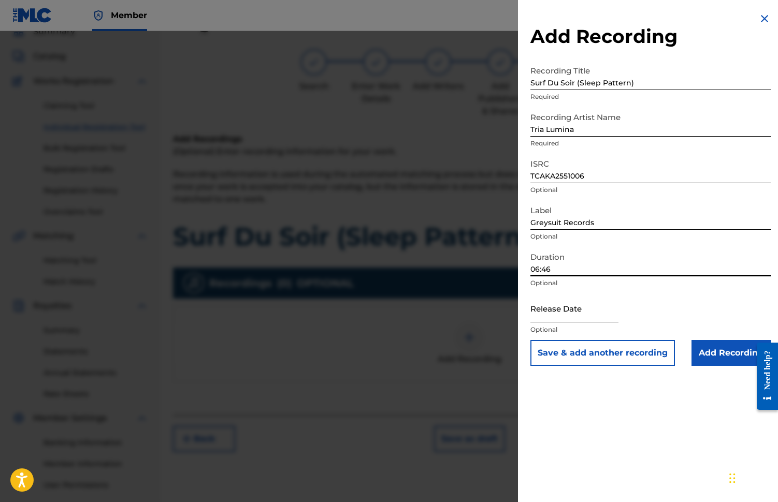
type input "06:46"
click at [543, 318] on input "text" at bounding box center [574, 309] width 88 height 30
select select "7"
select select "2025"
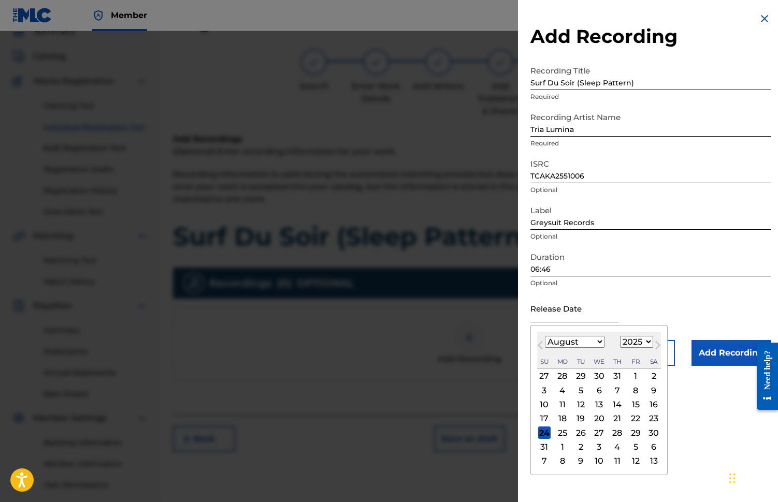
click at [657, 345] on span "Next Month" at bounding box center [657, 347] width 0 height 16
select select "11"
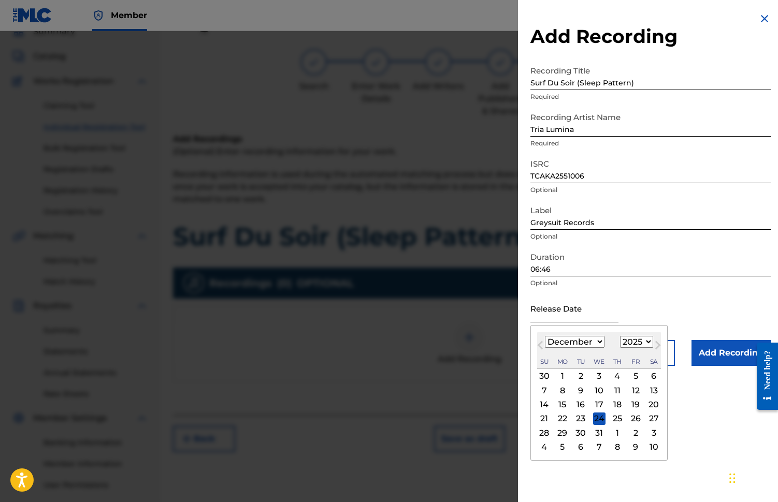
click at [634, 391] on div "12" at bounding box center [635, 390] width 12 height 12
type input "[DATE]"
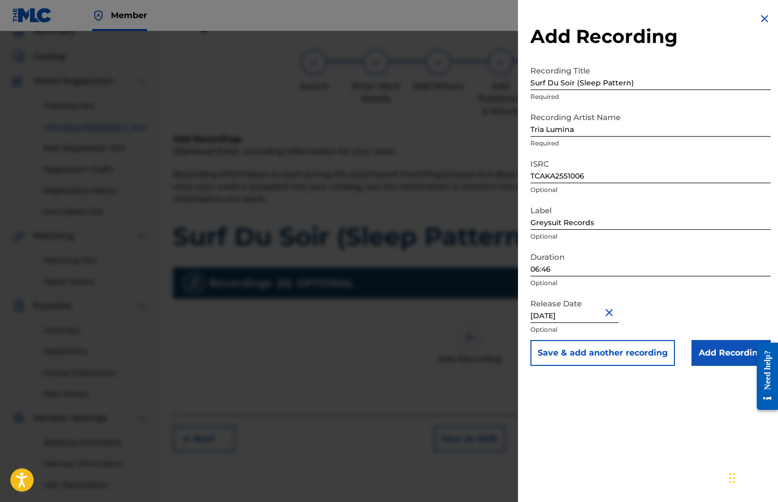
click at [709, 351] on input "Add Recording" at bounding box center [730, 353] width 79 height 26
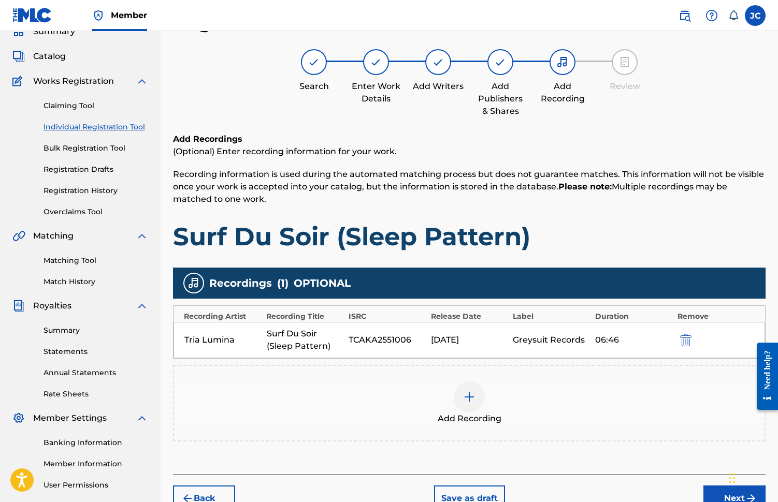
scroll to position [140, 0]
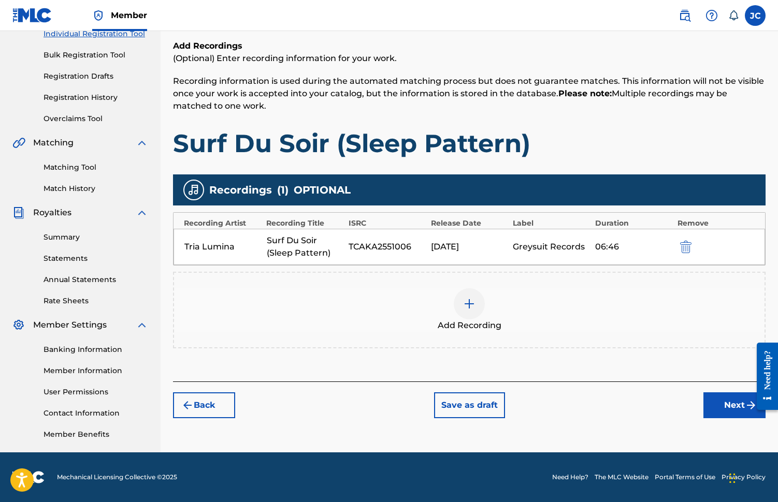
click at [732, 405] on button "Next" at bounding box center [734, 405] width 62 height 26
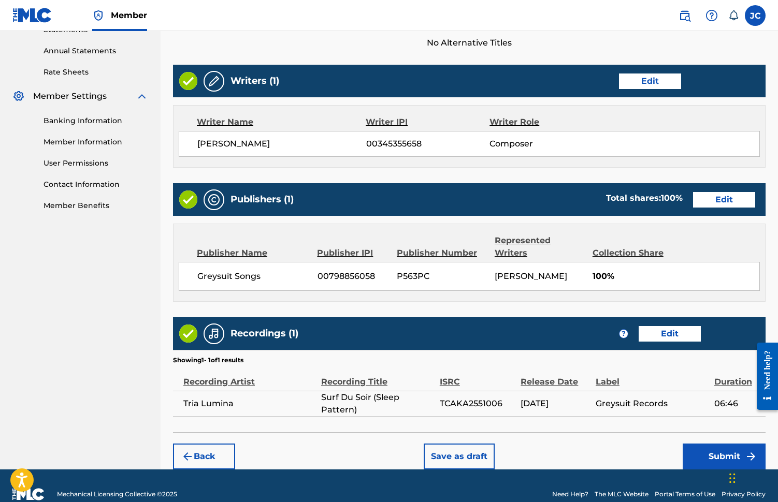
scroll to position [386, 0]
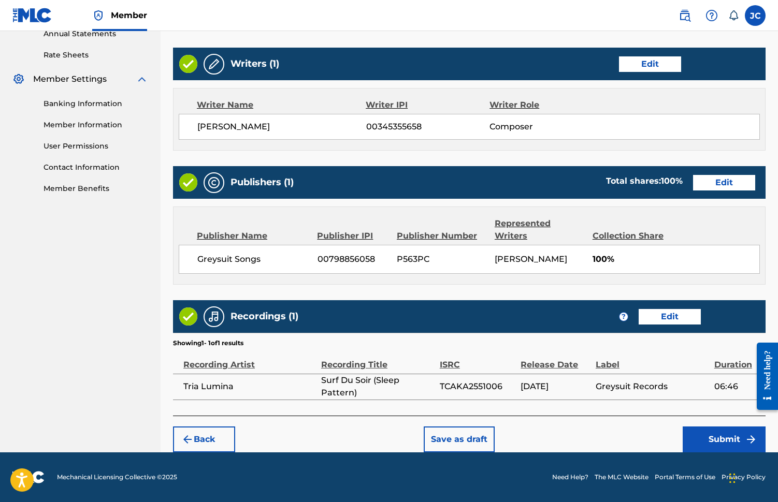
click at [712, 439] on button "Submit" at bounding box center [723, 440] width 83 height 26
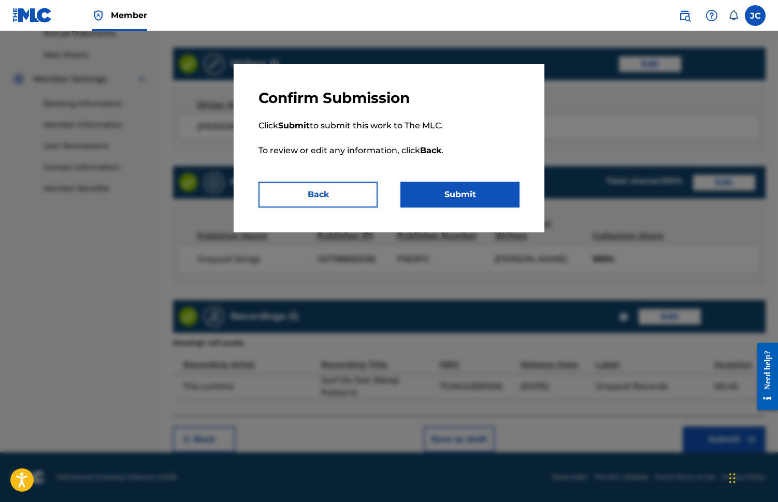
click at [444, 188] on button "Submit" at bounding box center [459, 195] width 119 height 26
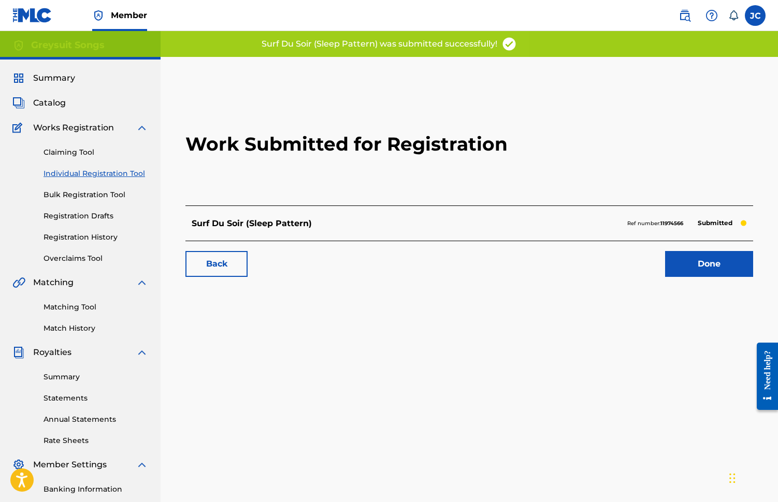
click at [697, 274] on link "Done" at bounding box center [709, 264] width 88 height 26
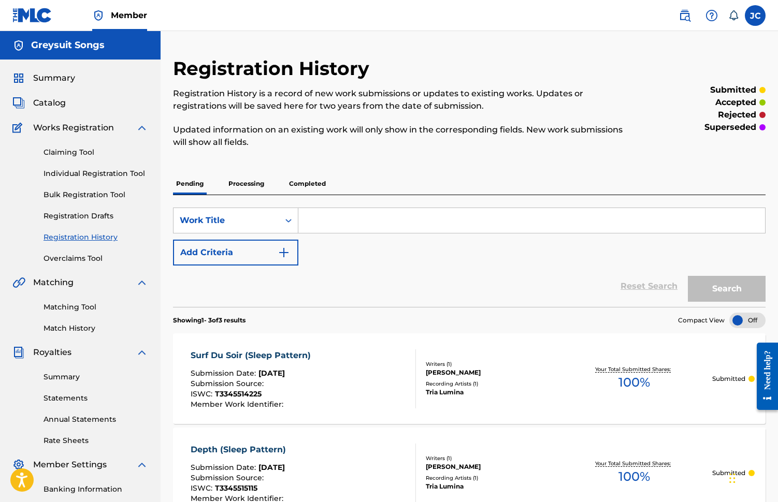
click at [48, 103] on span "Catalog" at bounding box center [49, 103] width 33 height 12
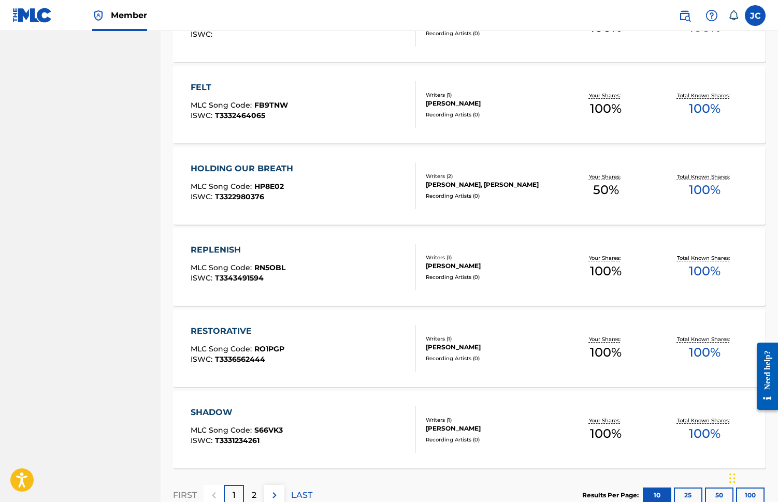
scroll to position [683, 0]
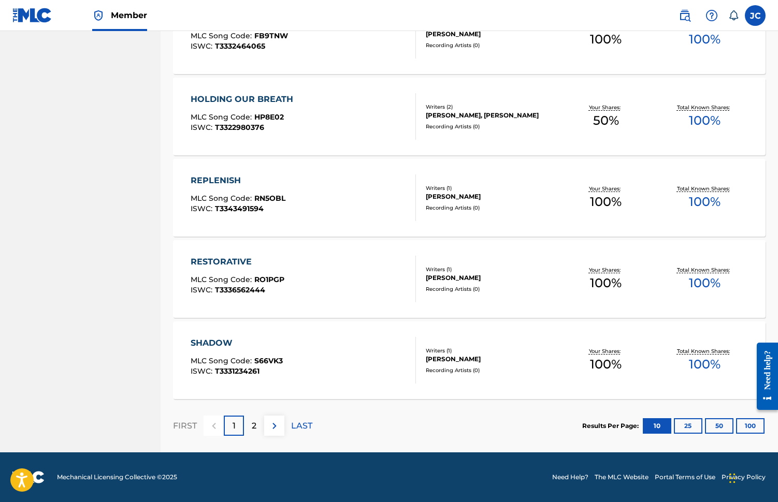
click at [690, 425] on button "25" at bounding box center [688, 426] width 28 height 16
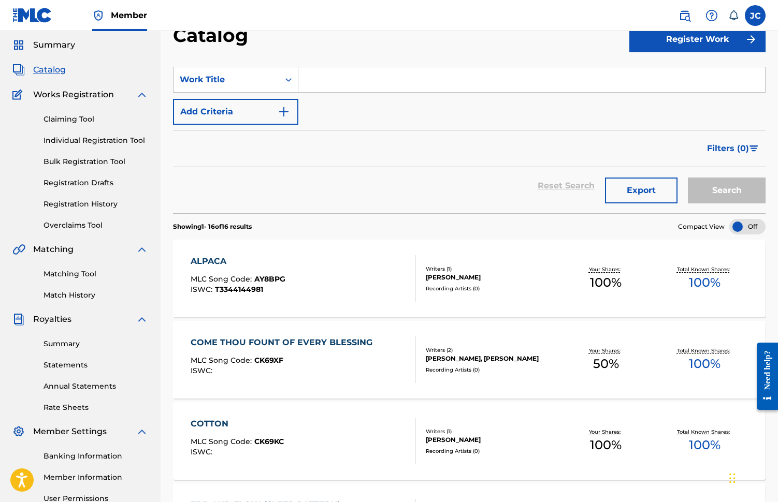
scroll to position [48, 0]
